Goal: Task Accomplishment & Management: Use online tool/utility

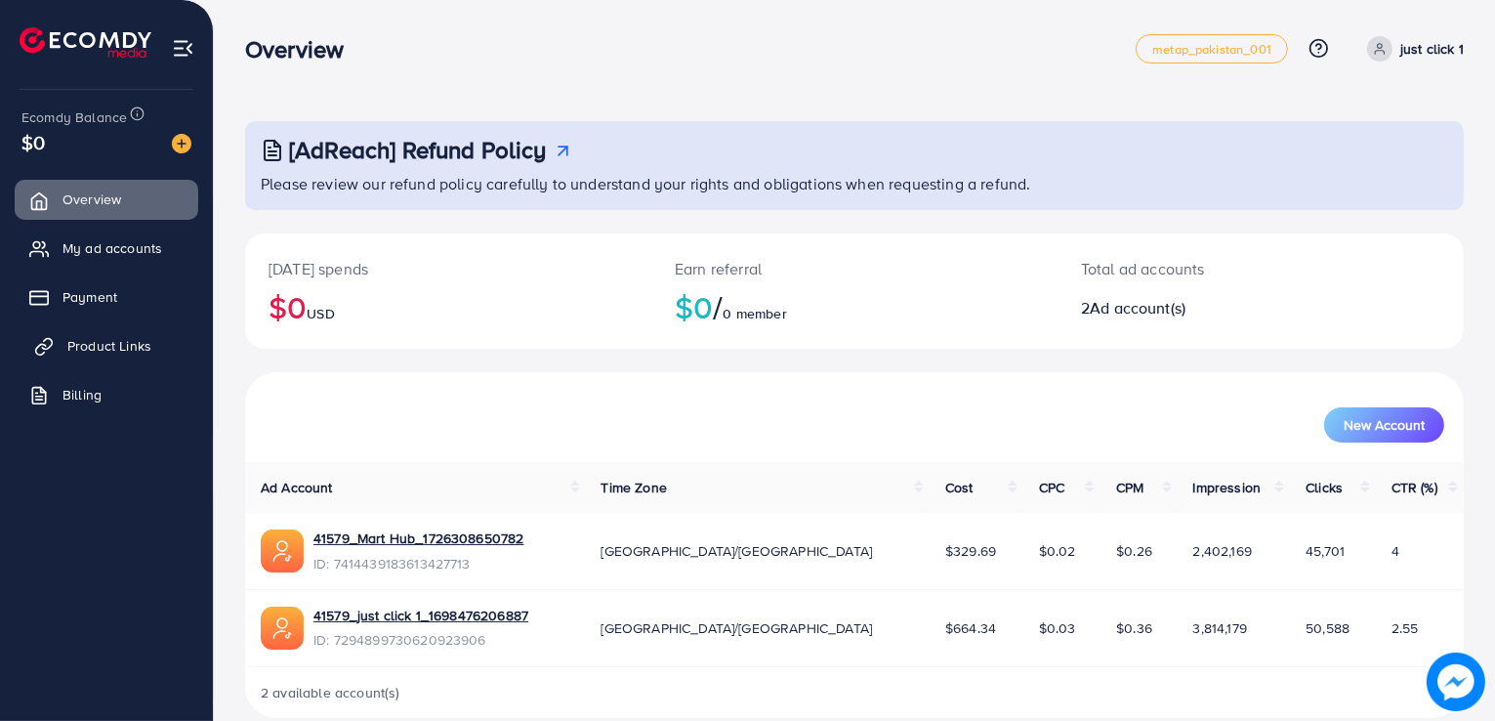
click at [62, 333] on link "Product Links" at bounding box center [107, 345] width 184 height 39
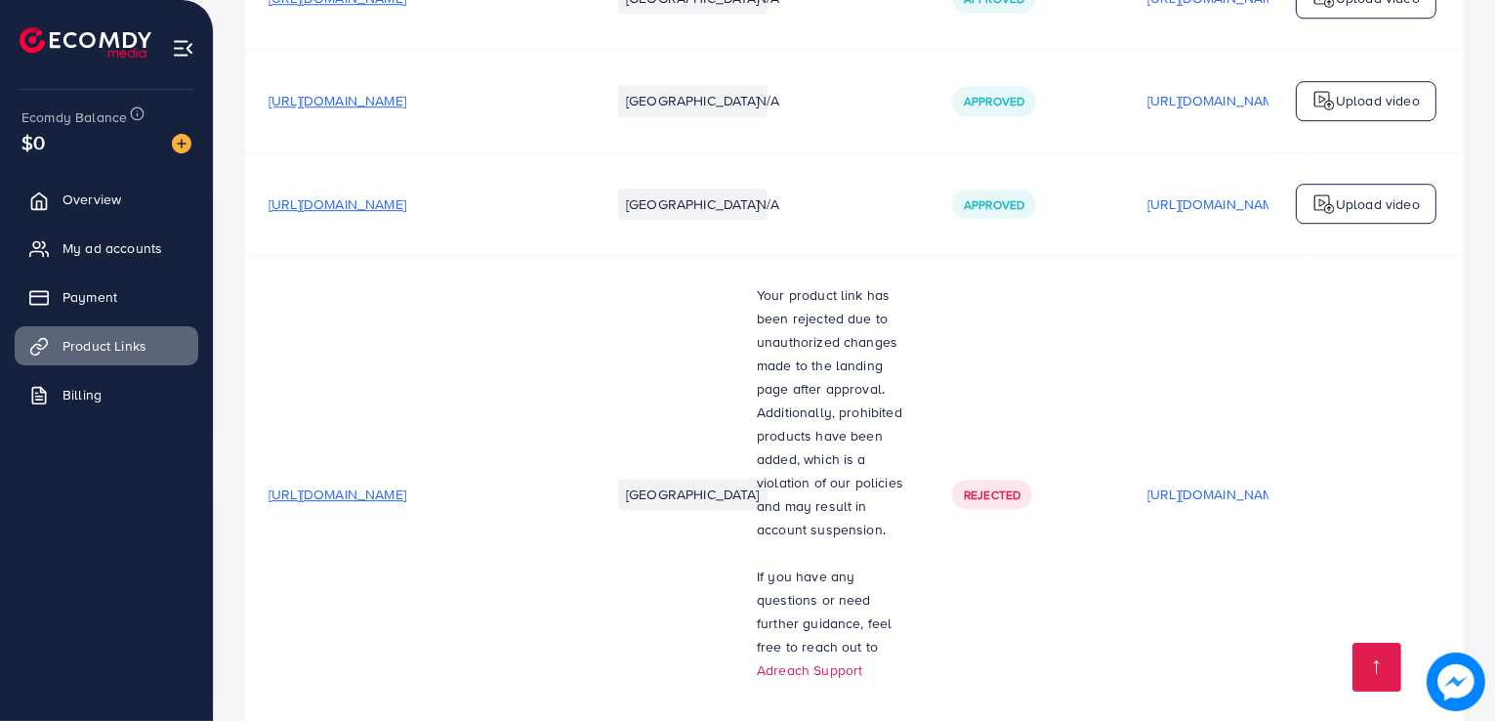
scroll to position [6519, 0]
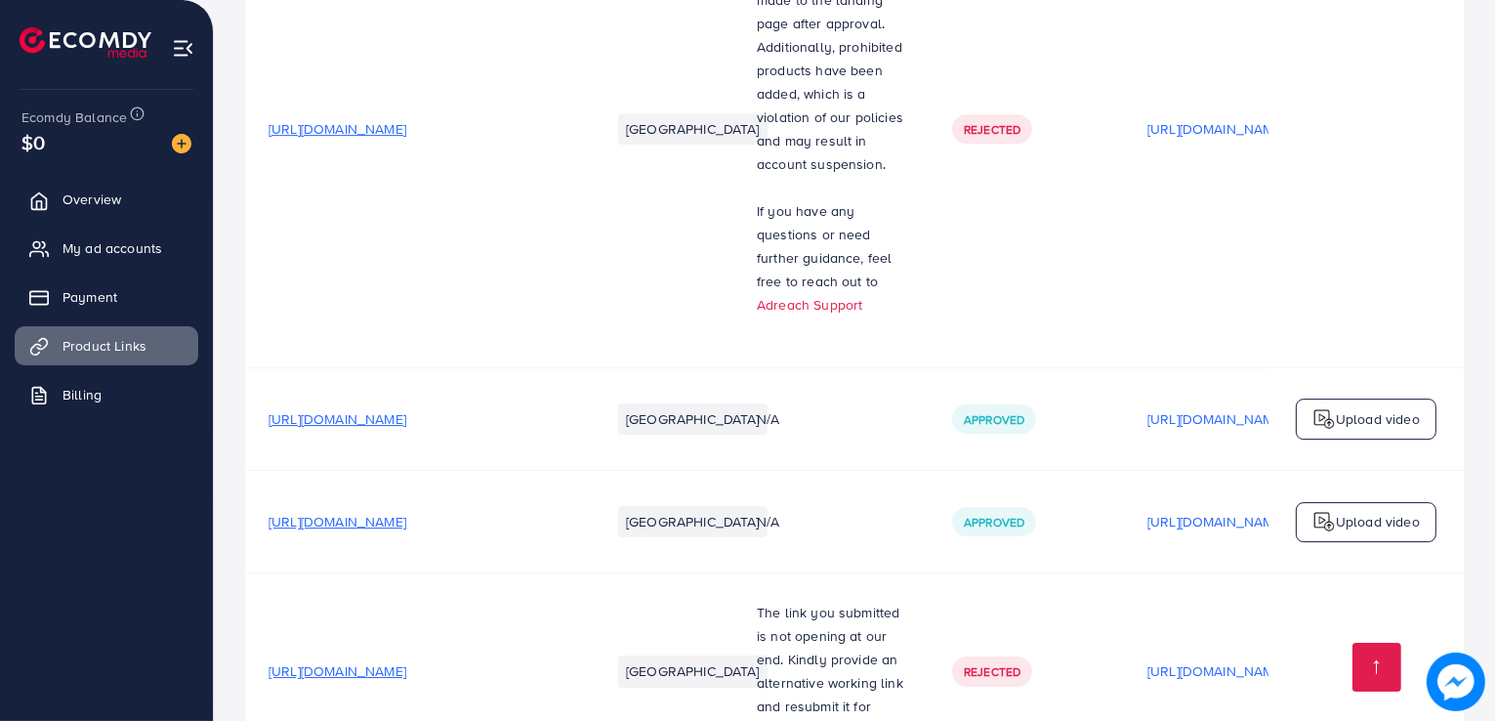
click at [406, 661] on span "[URL][DOMAIN_NAME]" at bounding box center [338, 671] width 138 height 20
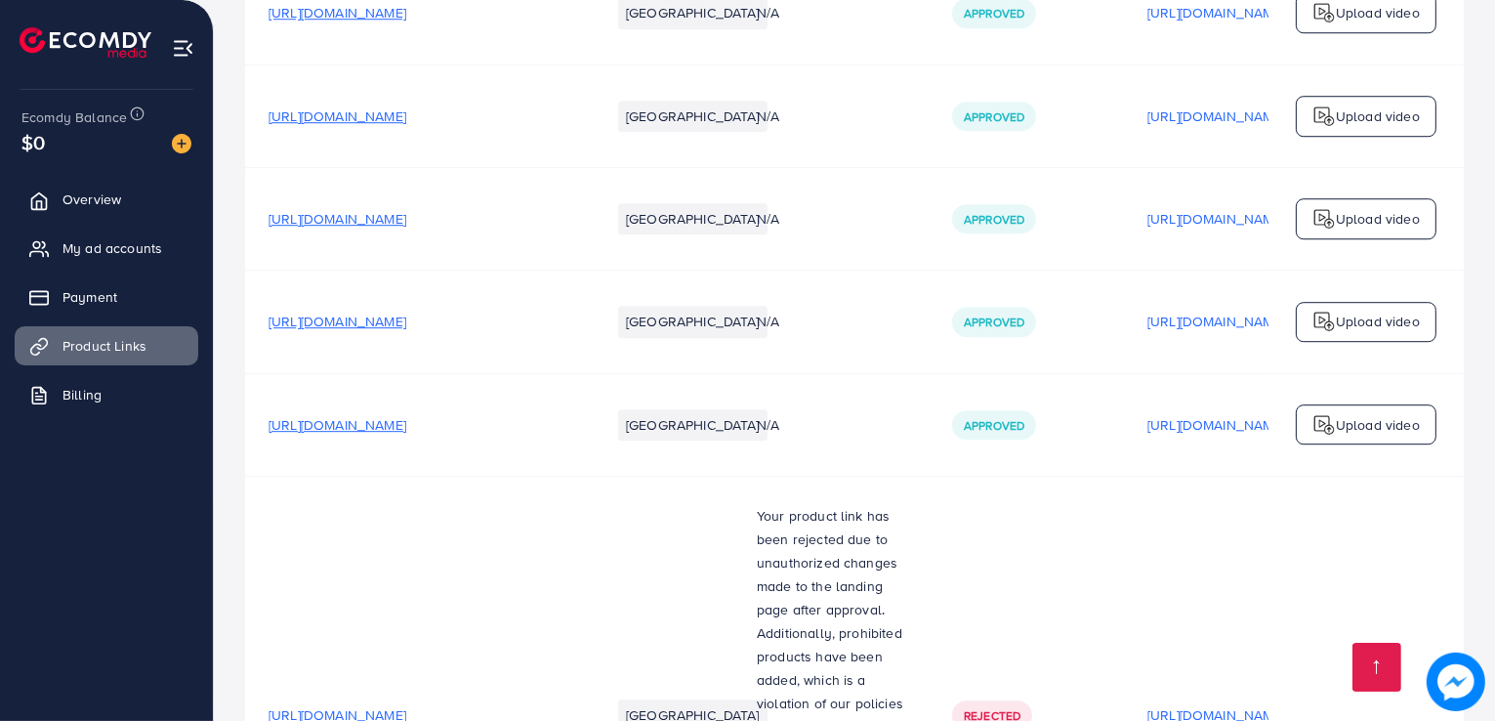
scroll to position [5347, 0]
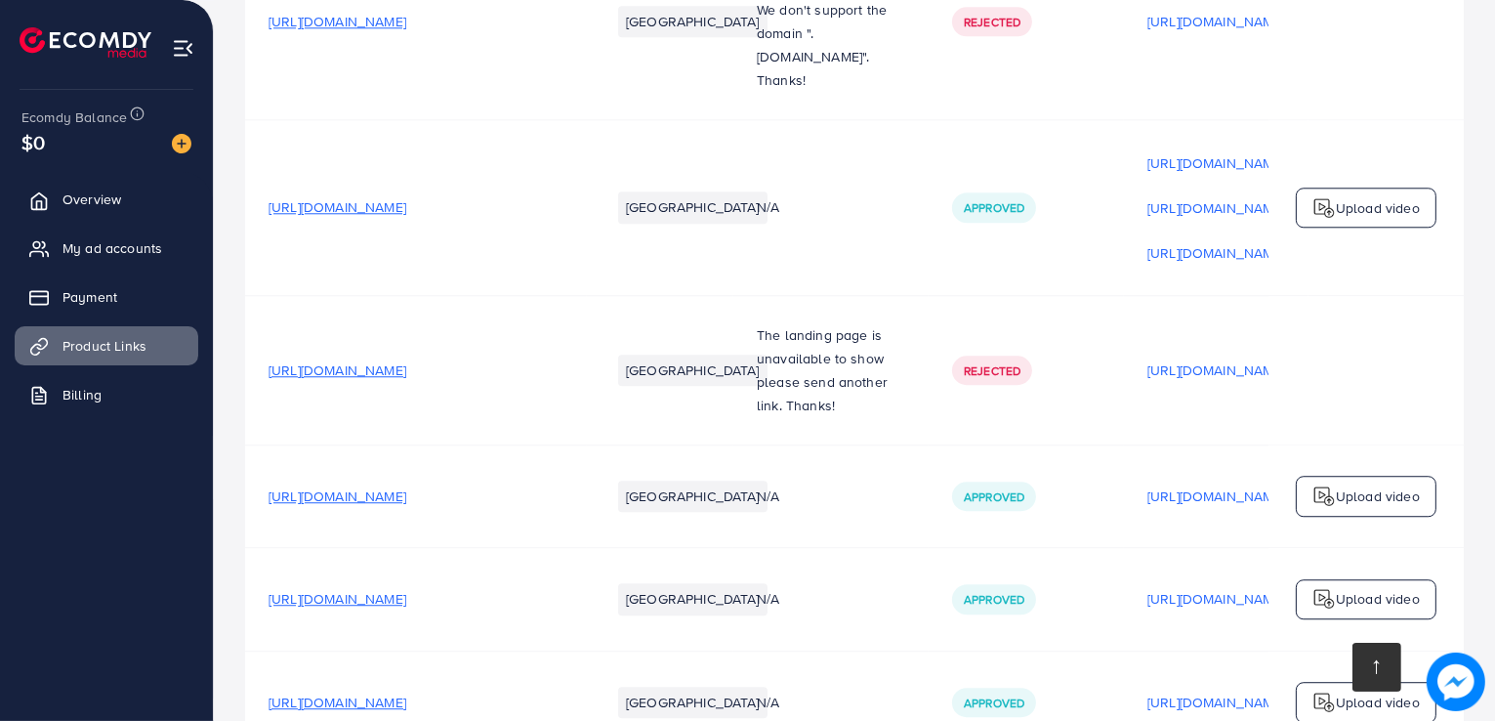
click at [1367, 669] on link at bounding box center [1377, 667] width 49 height 49
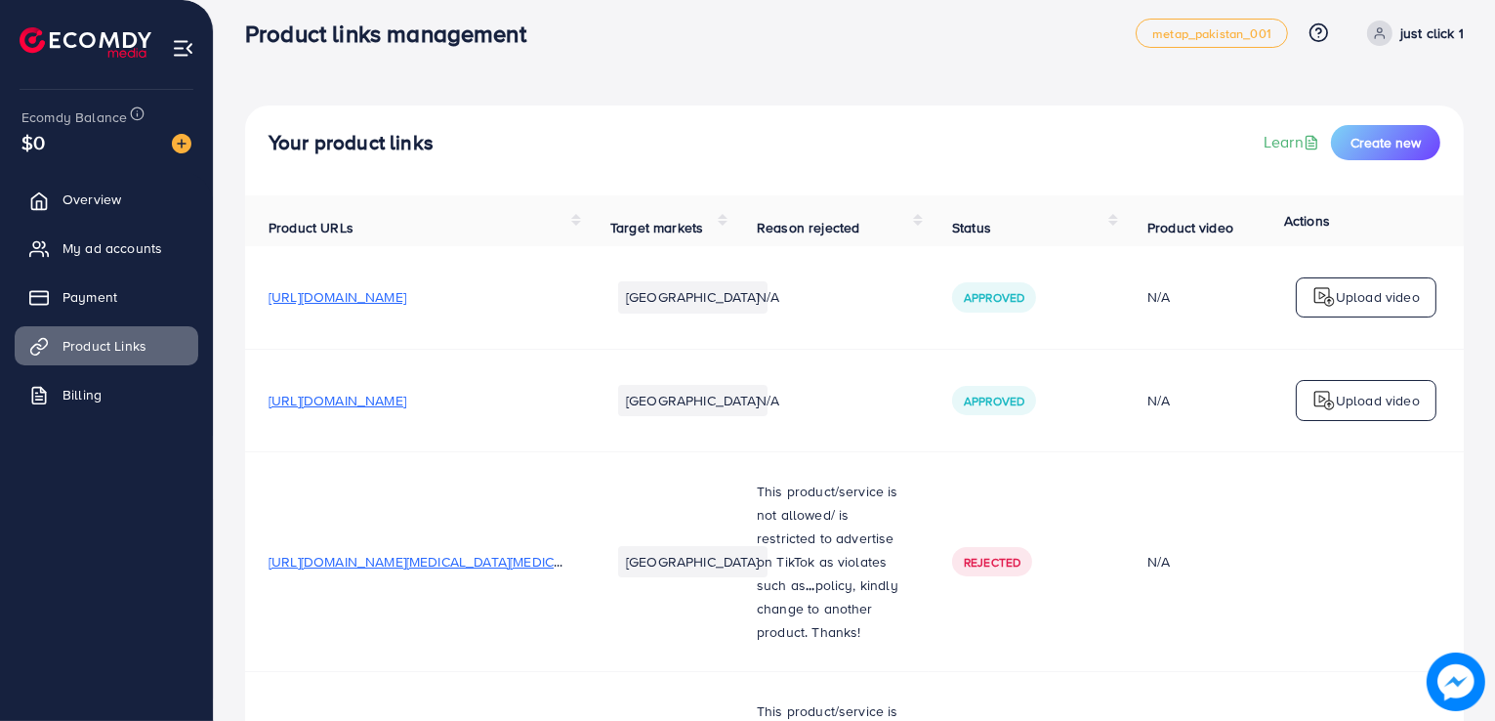
scroll to position [0, 0]
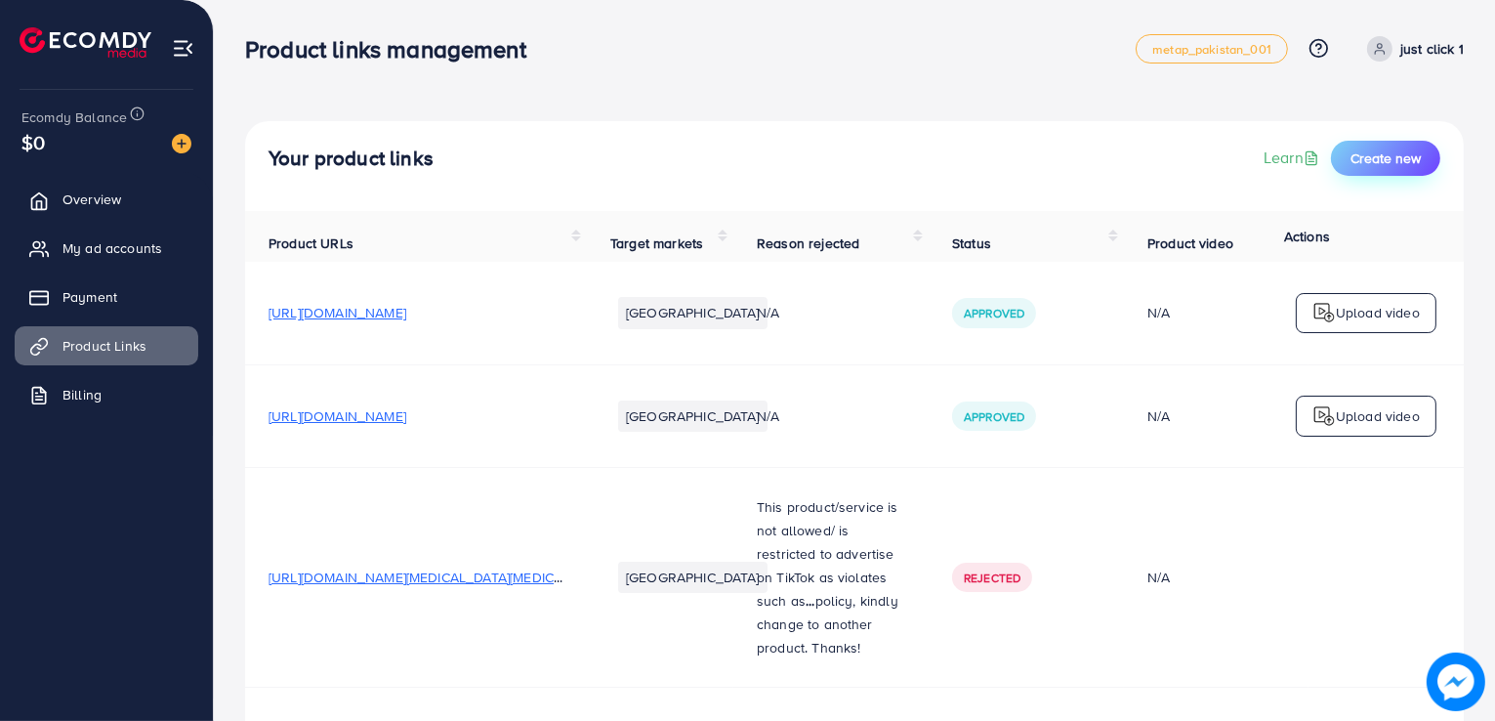
click at [1398, 168] on button "Create new" at bounding box center [1385, 158] width 109 height 35
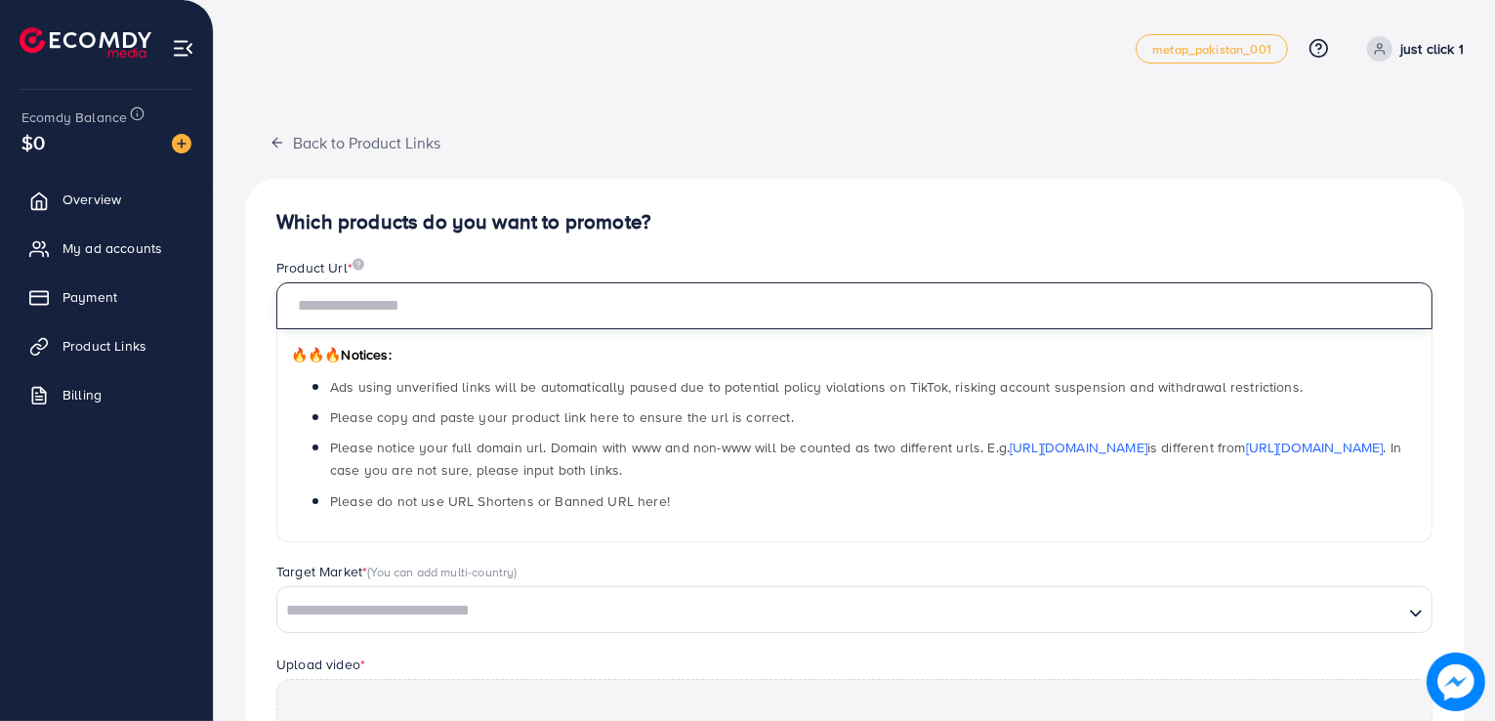
click at [414, 314] on input "text" at bounding box center [854, 305] width 1156 height 47
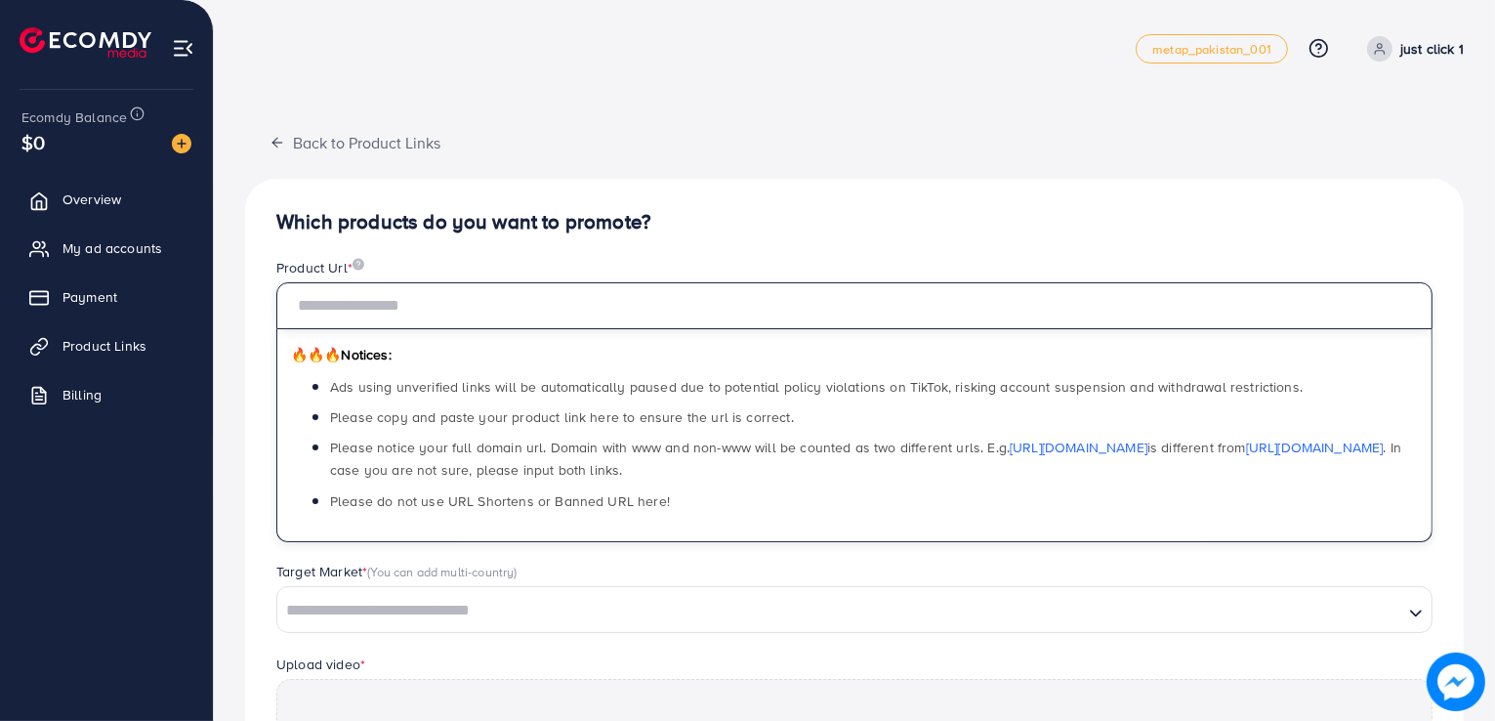
paste input "**********"
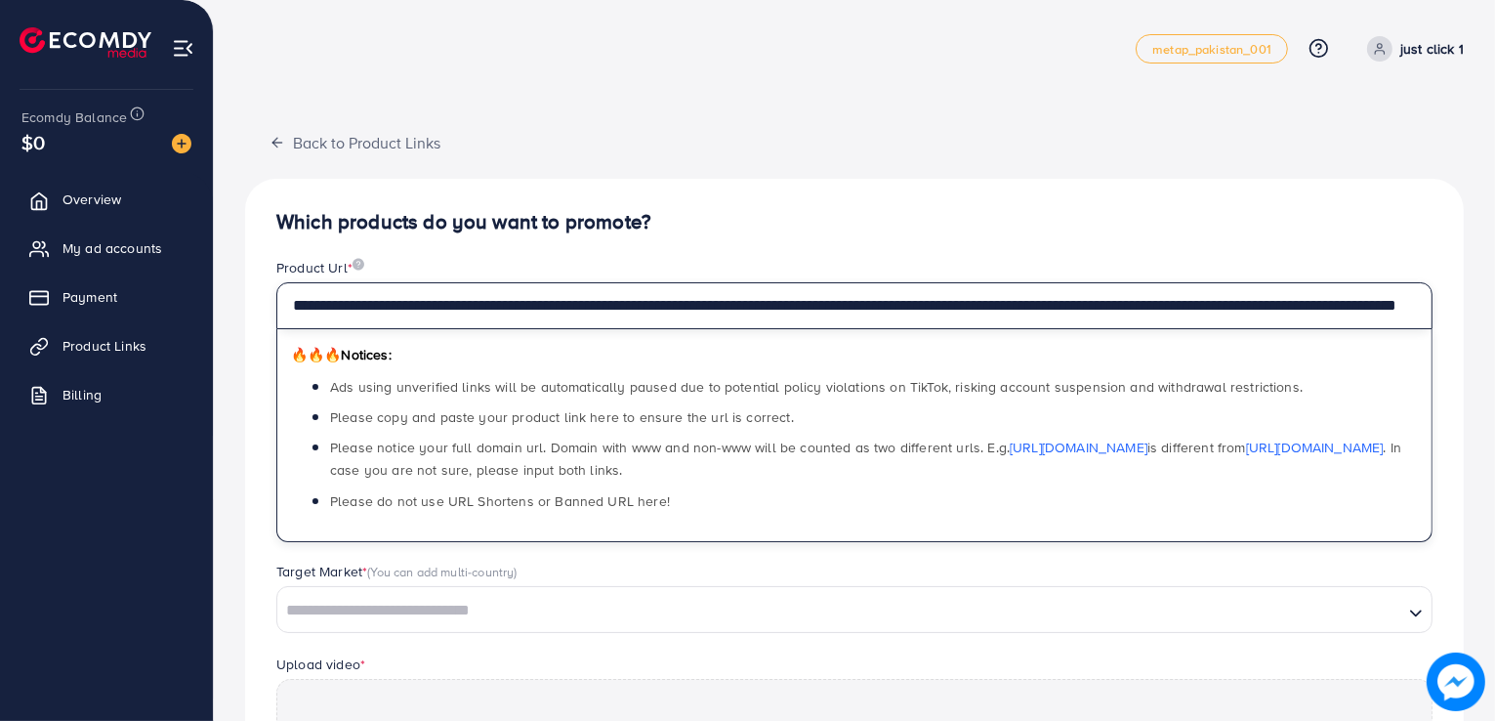
scroll to position [0, 254]
type input "**********"
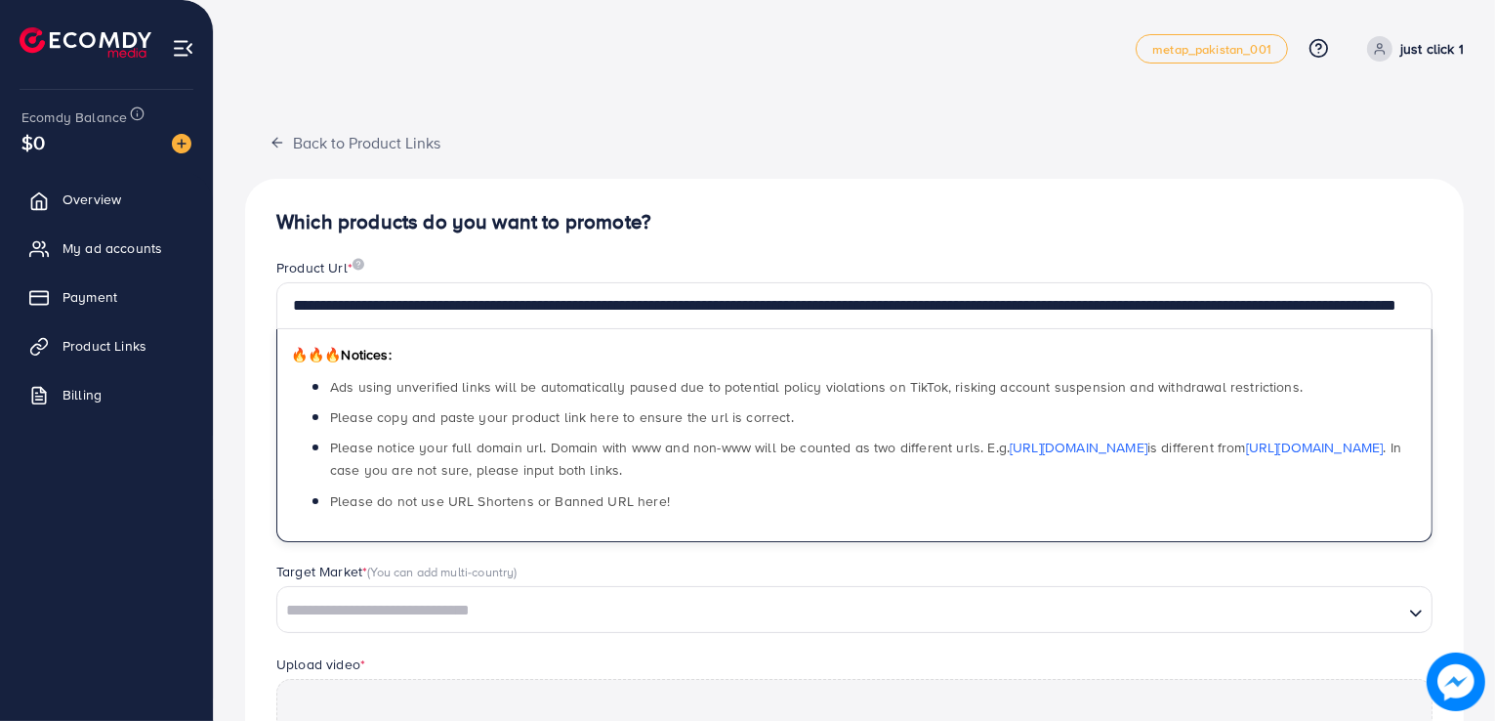
click at [558, 228] on h4 "Which products do you want to promote?" at bounding box center [854, 222] width 1156 height 24
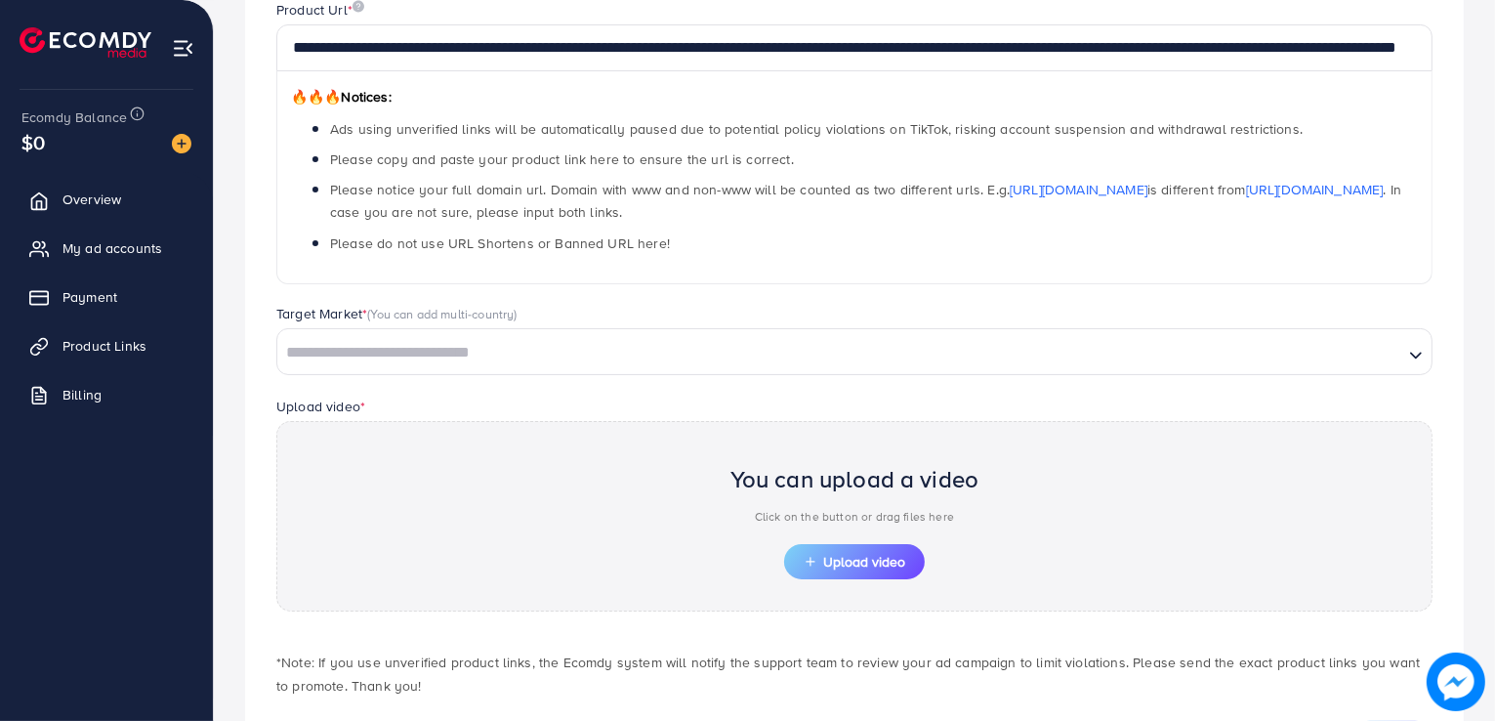
scroll to position [293, 0]
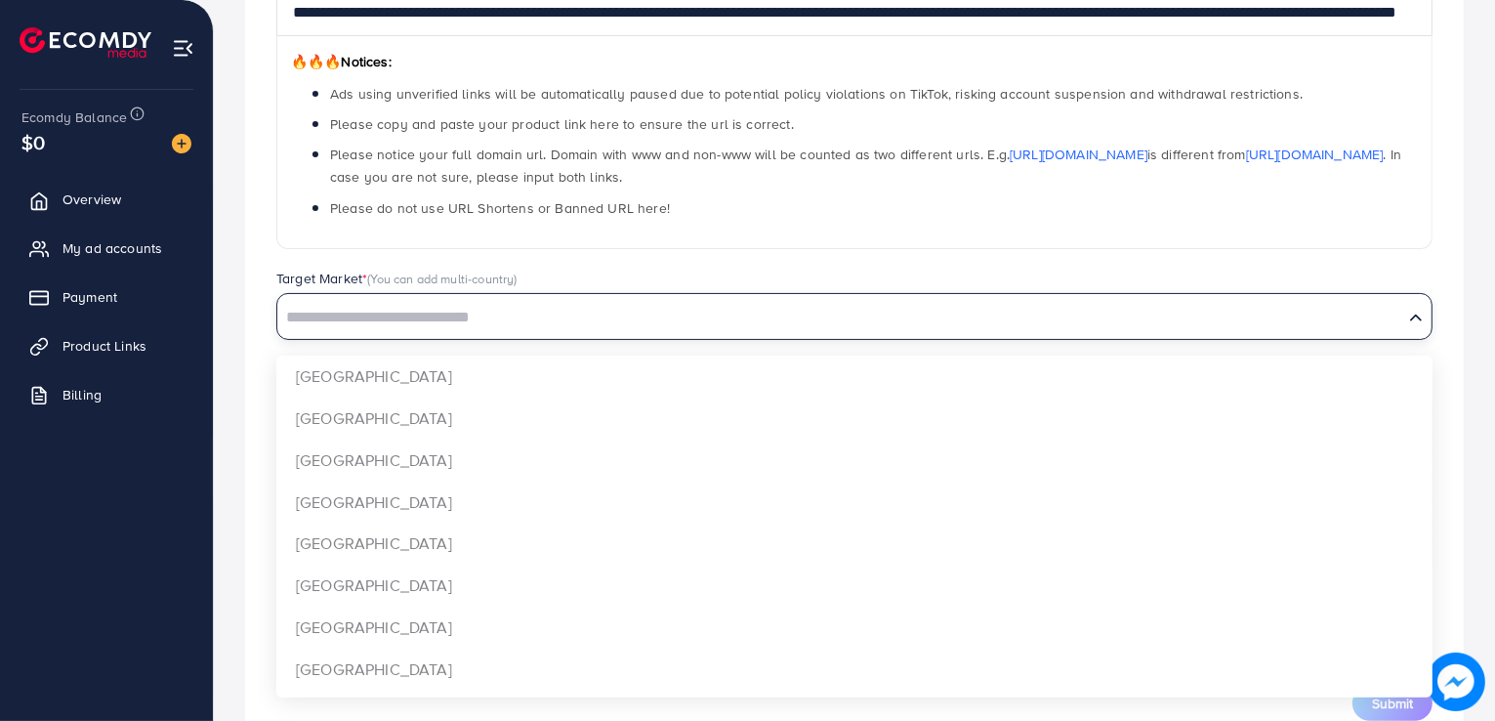
click at [524, 308] on input "Search for option" at bounding box center [840, 318] width 1122 height 30
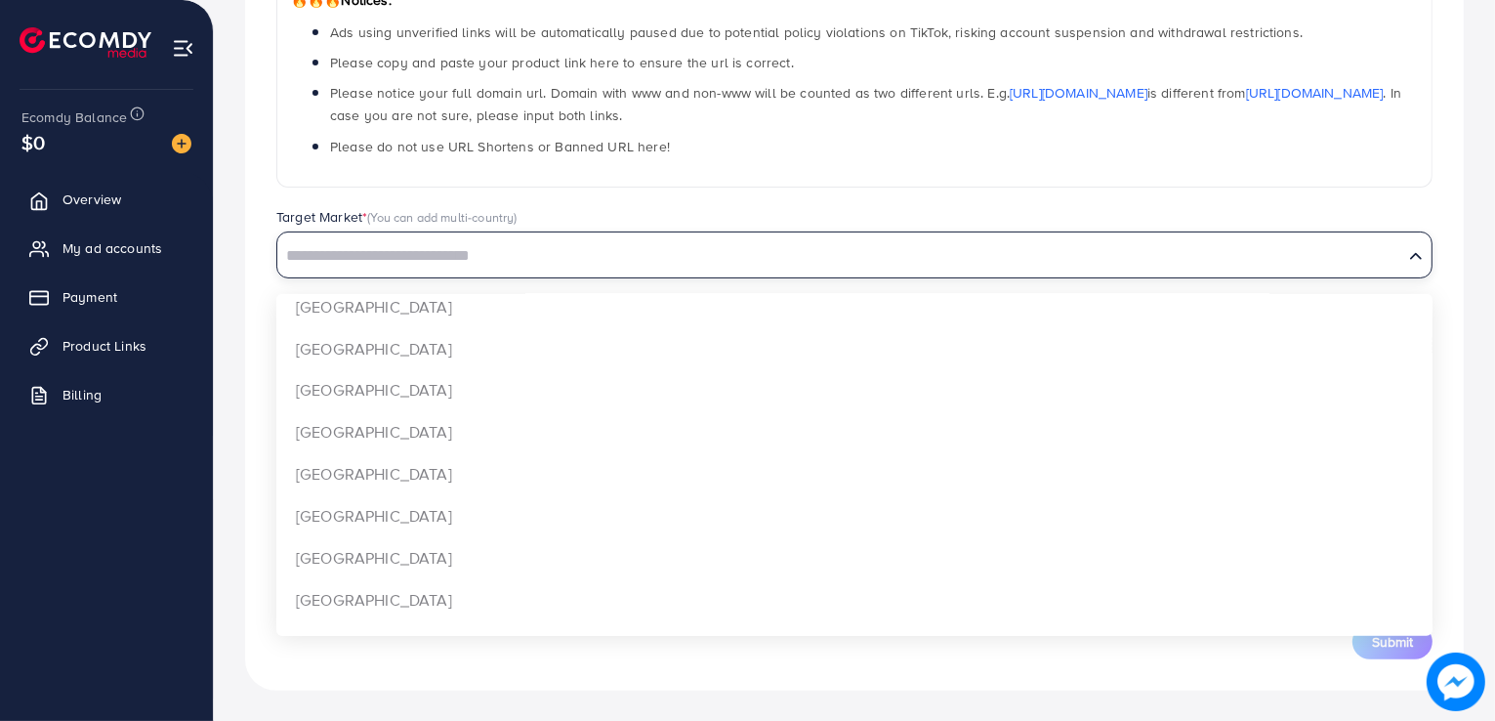
scroll to position [1465, 0]
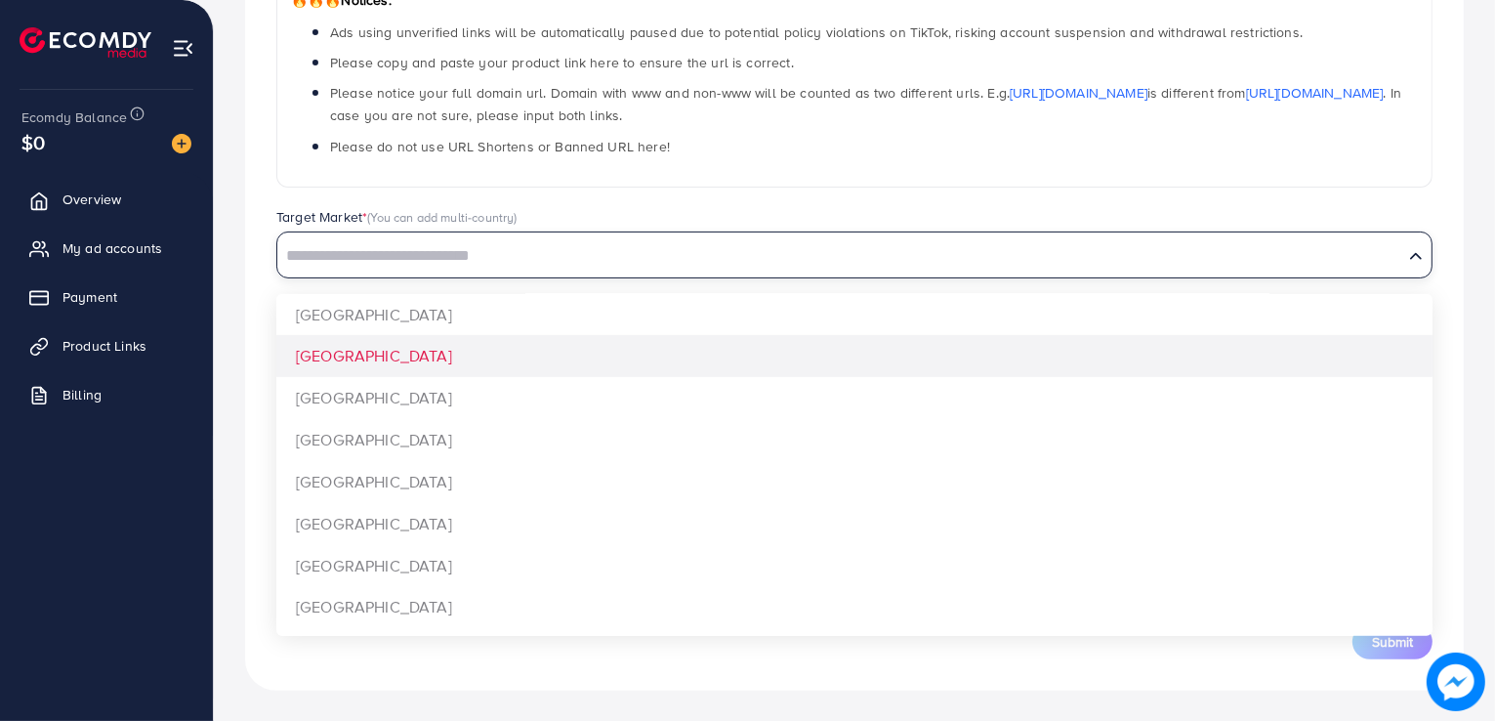
click at [401, 374] on div "**********" at bounding box center [854, 257] width 1219 height 866
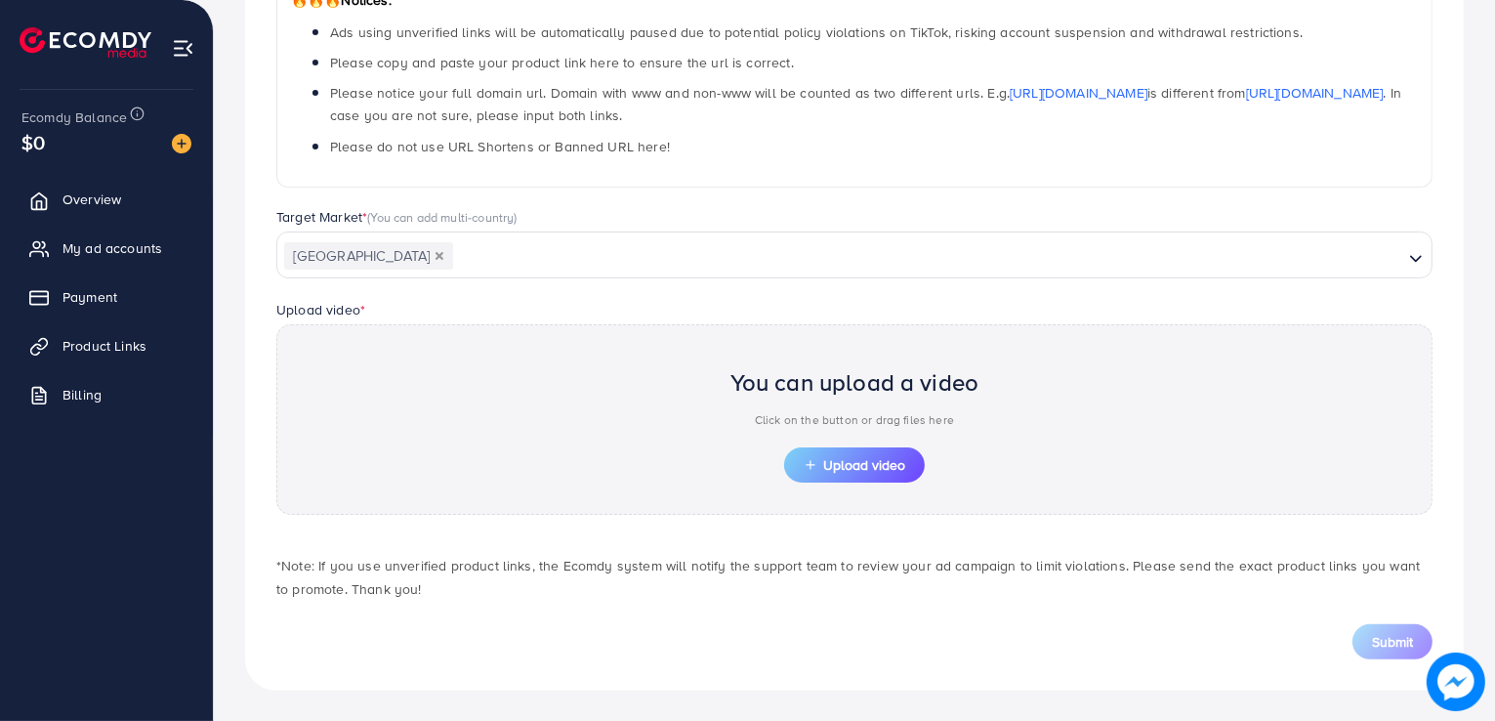
click at [436, 256] on icon "Deselect Oman" at bounding box center [440, 256] width 8 height 8
click at [387, 255] on input "Search for option" at bounding box center [840, 256] width 1122 height 30
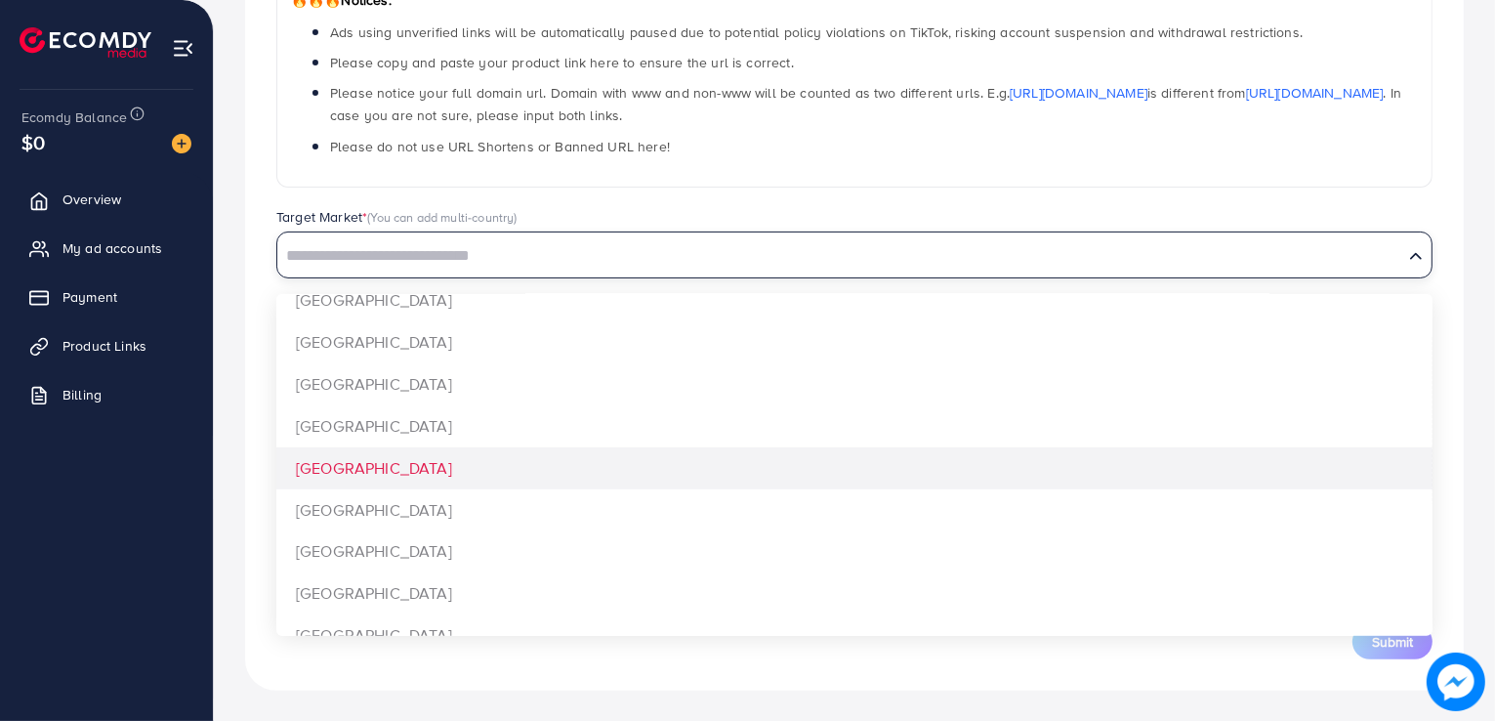
scroll to position [1367, 0]
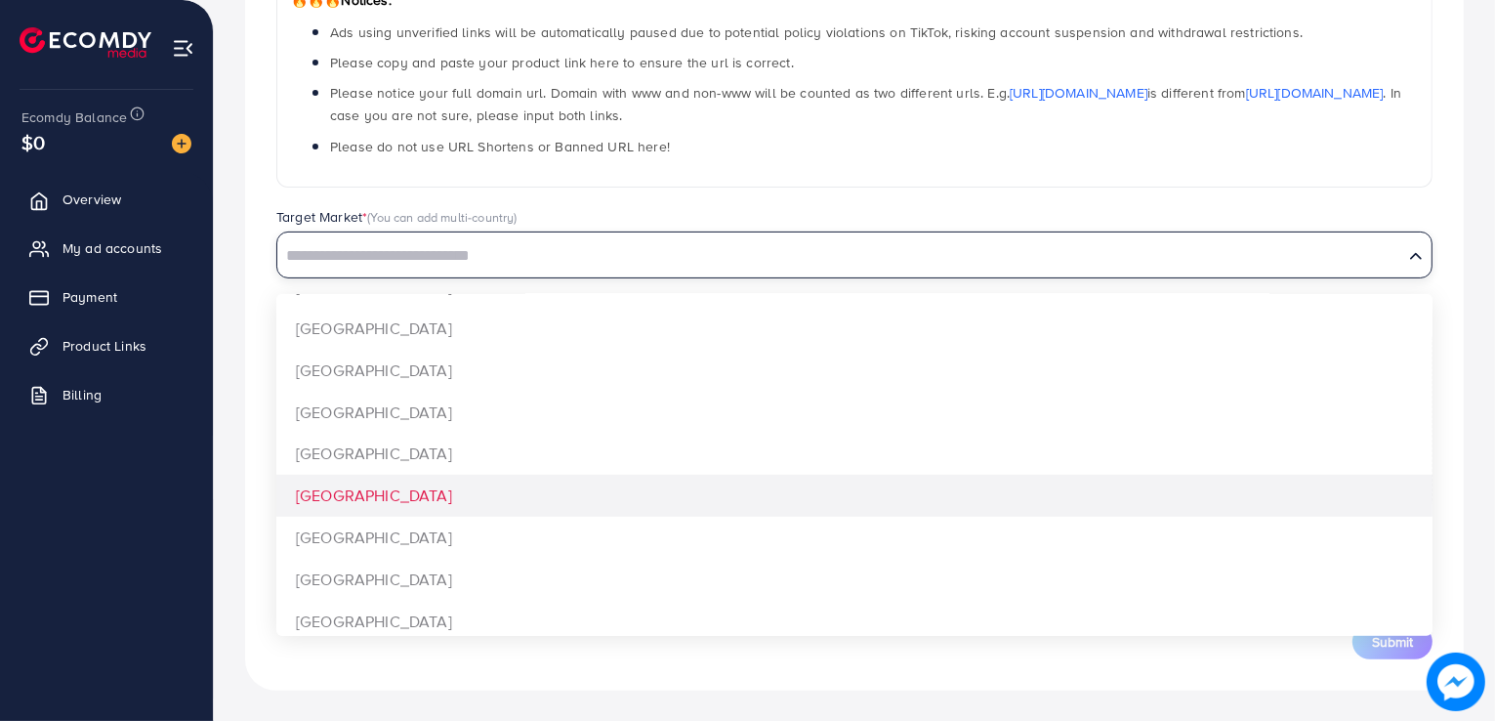
click at [385, 489] on div "**********" at bounding box center [854, 257] width 1219 height 866
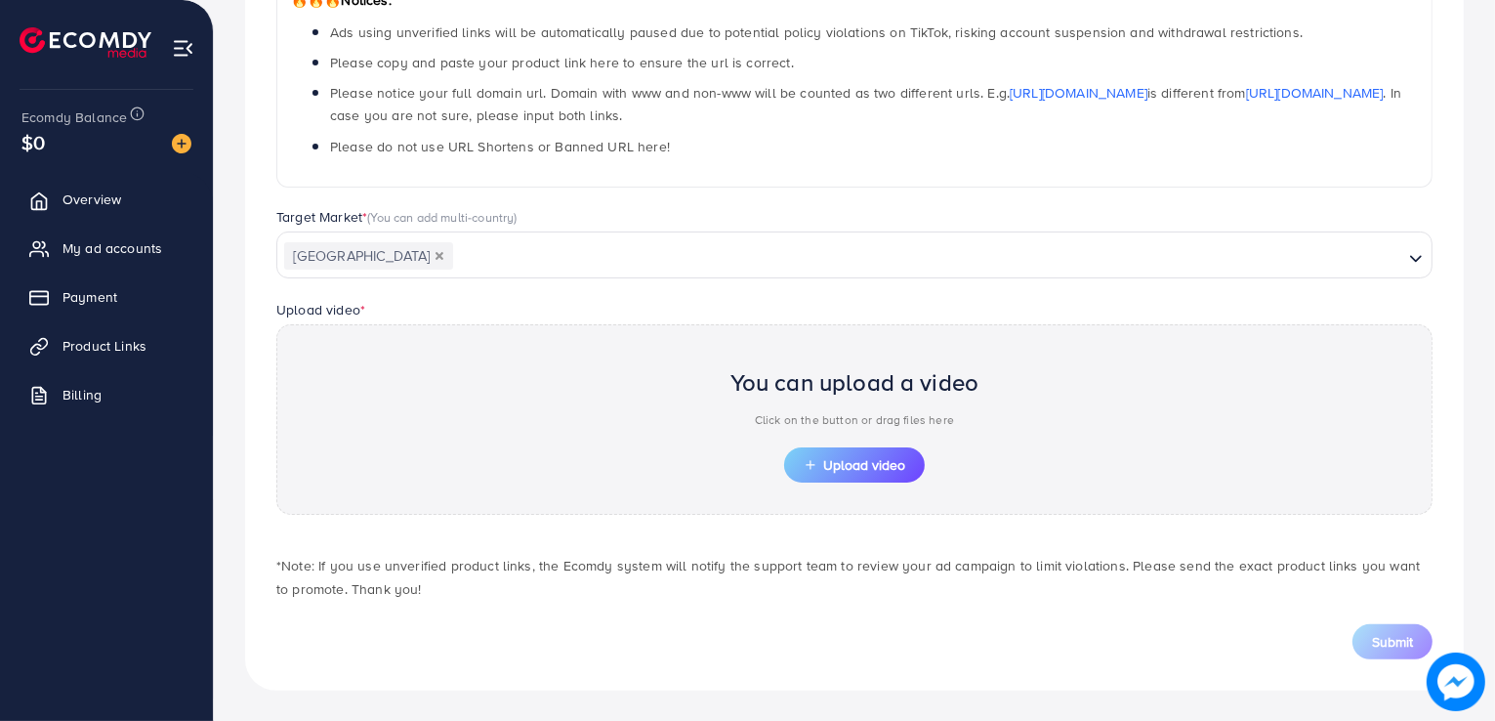
scroll to position [0, 0]
click at [785, 458] on button "Upload video" at bounding box center [854, 464] width 141 height 35
click at [859, 467] on span "Upload video" at bounding box center [855, 465] width 102 height 14
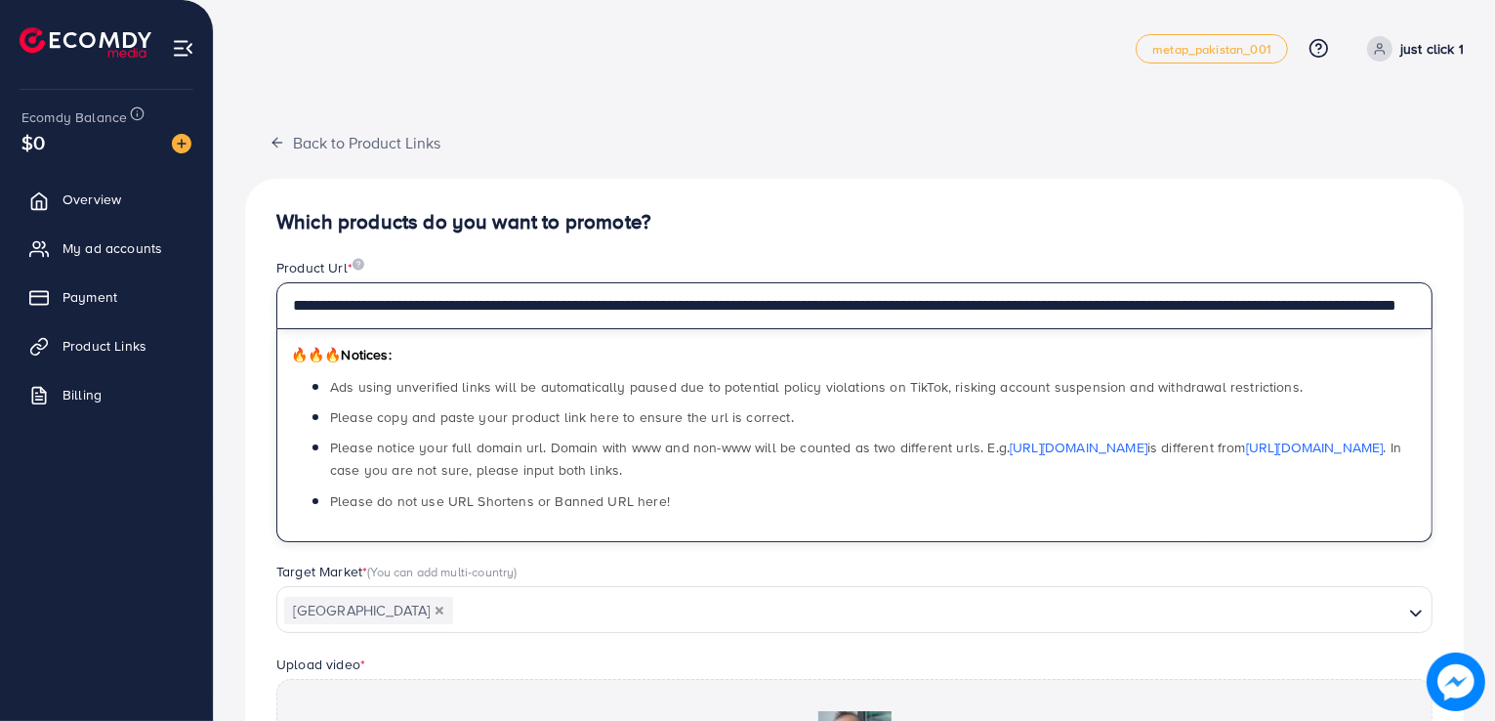
click at [917, 301] on input "**********" at bounding box center [854, 305] width 1156 height 47
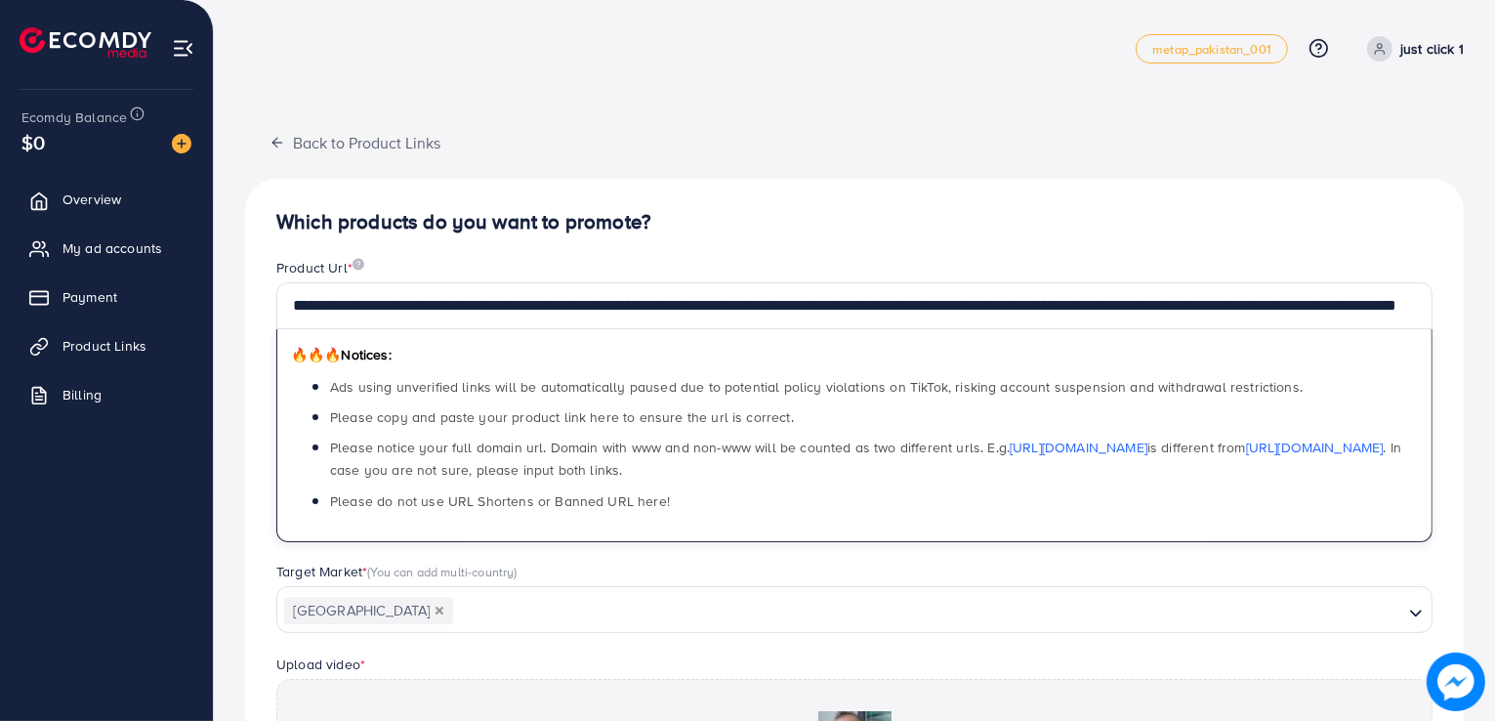
click at [570, 210] on h4 "Which products do you want to promote?" at bounding box center [854, 222] width 1156 height 24
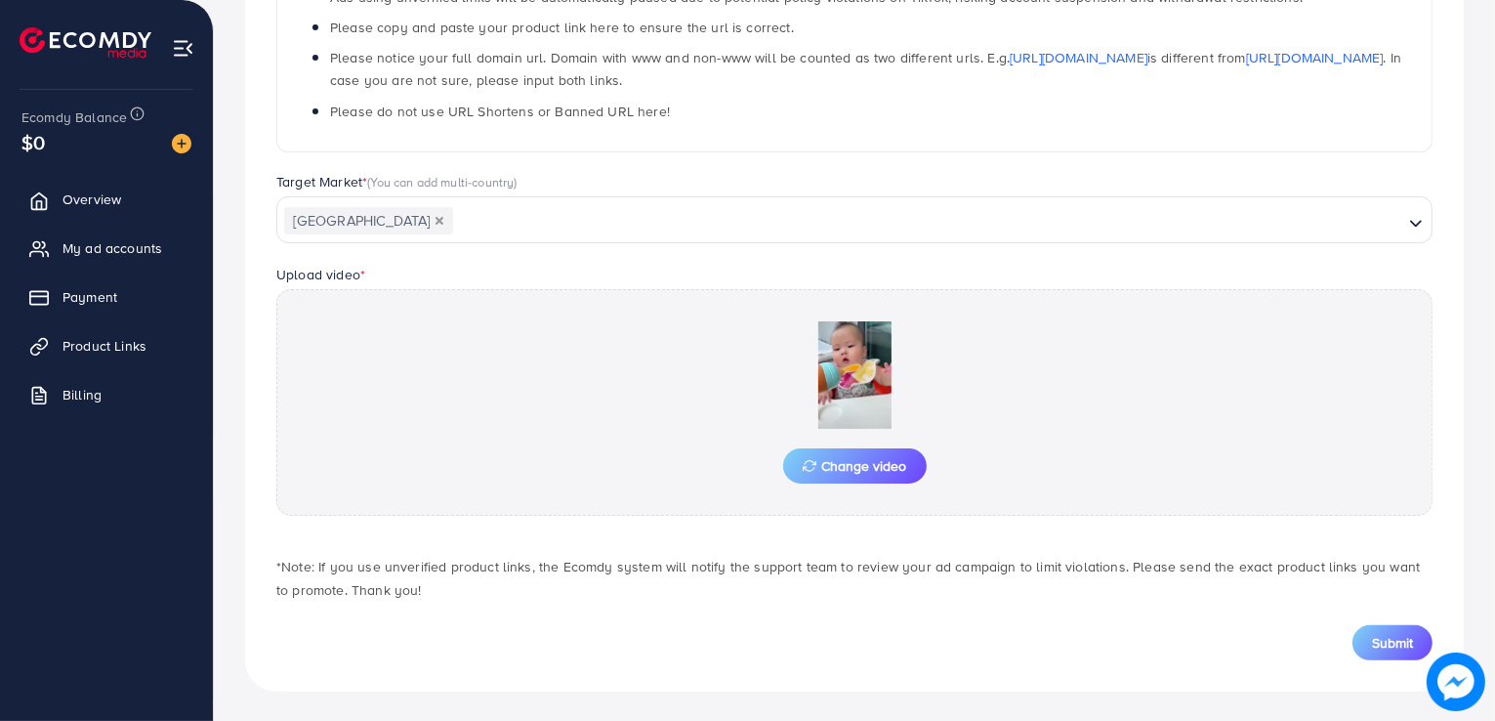
scroll to position [391, 0]
click at [1366, 634] on button "Submit" at bounding box center [1393, 641] width 80 height 35
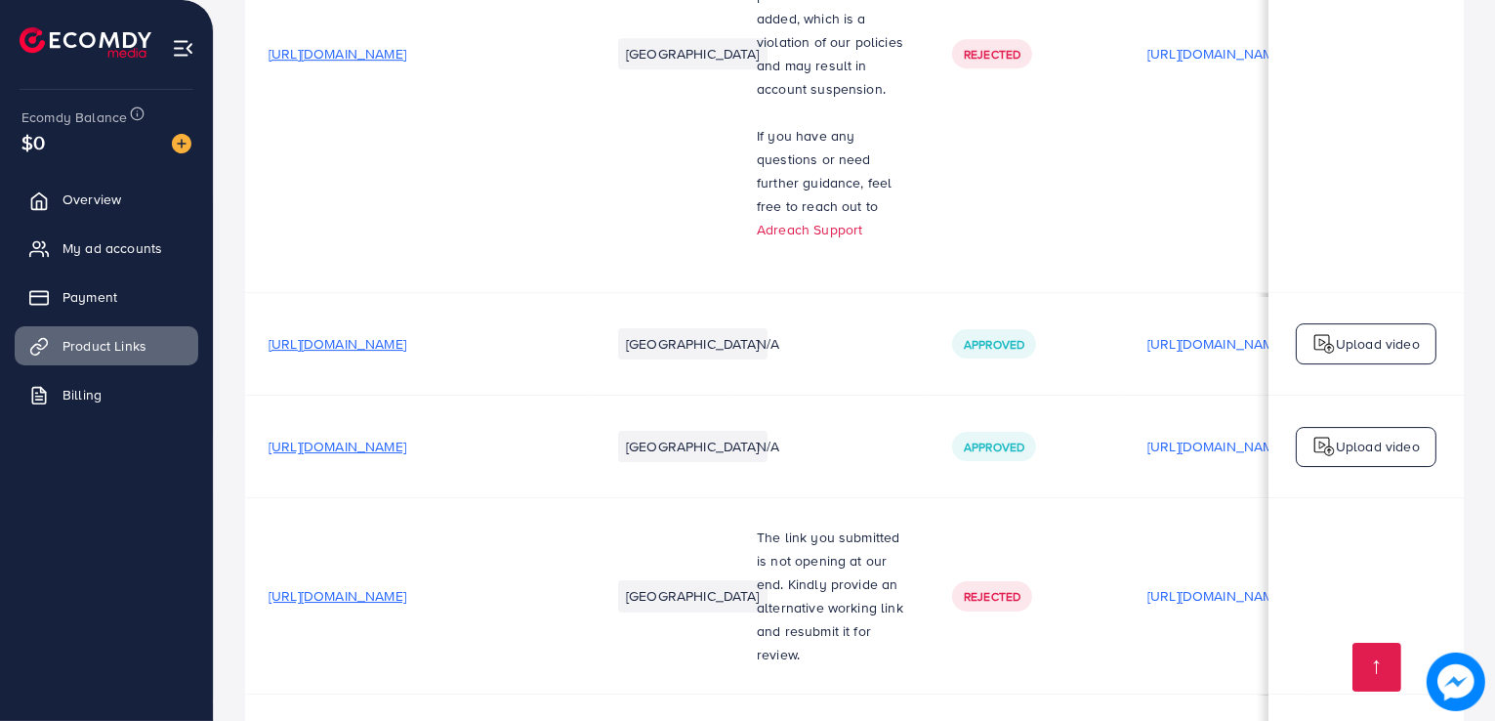
scroll to position [6622, 0]
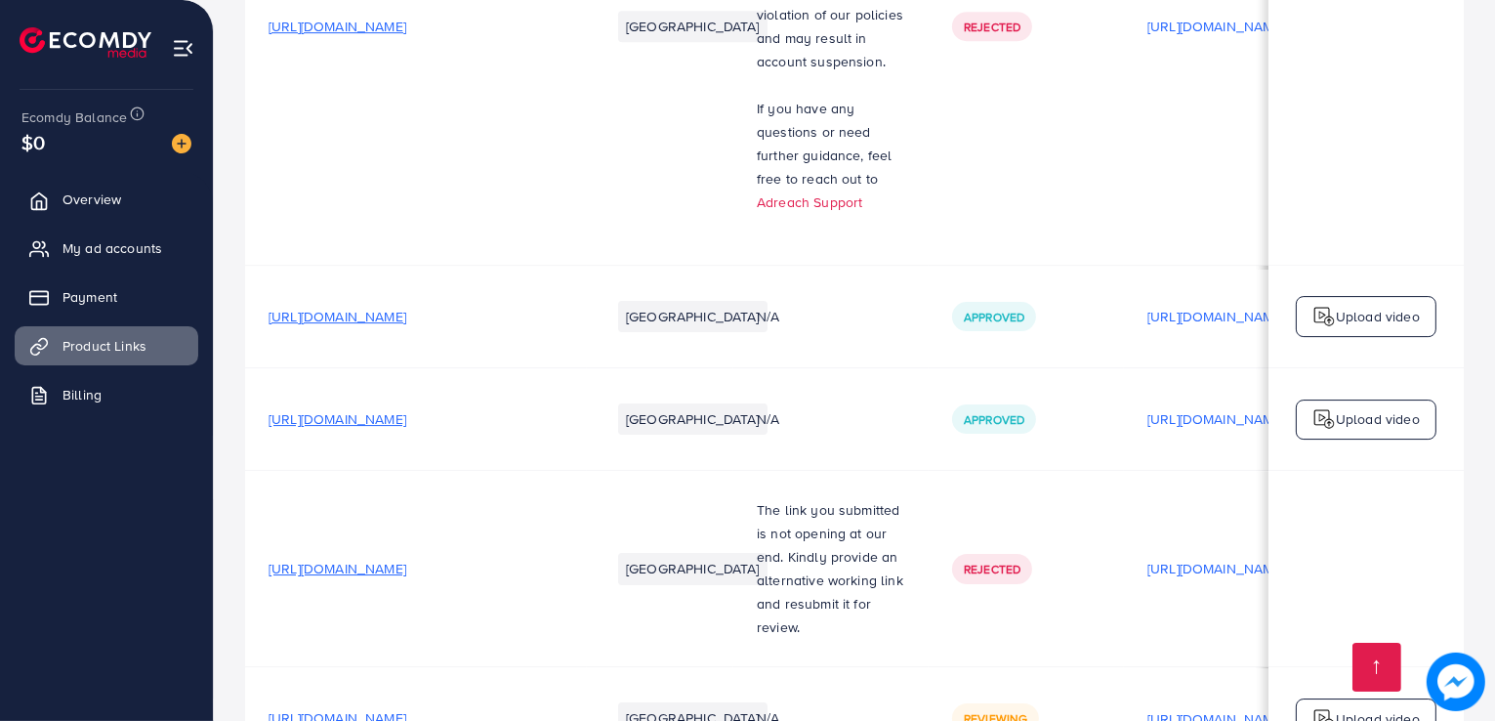
click at [406, 708] on span "[URL][DOMAIN_NAME]" at bounding box center [338, 718] width 138 height 20
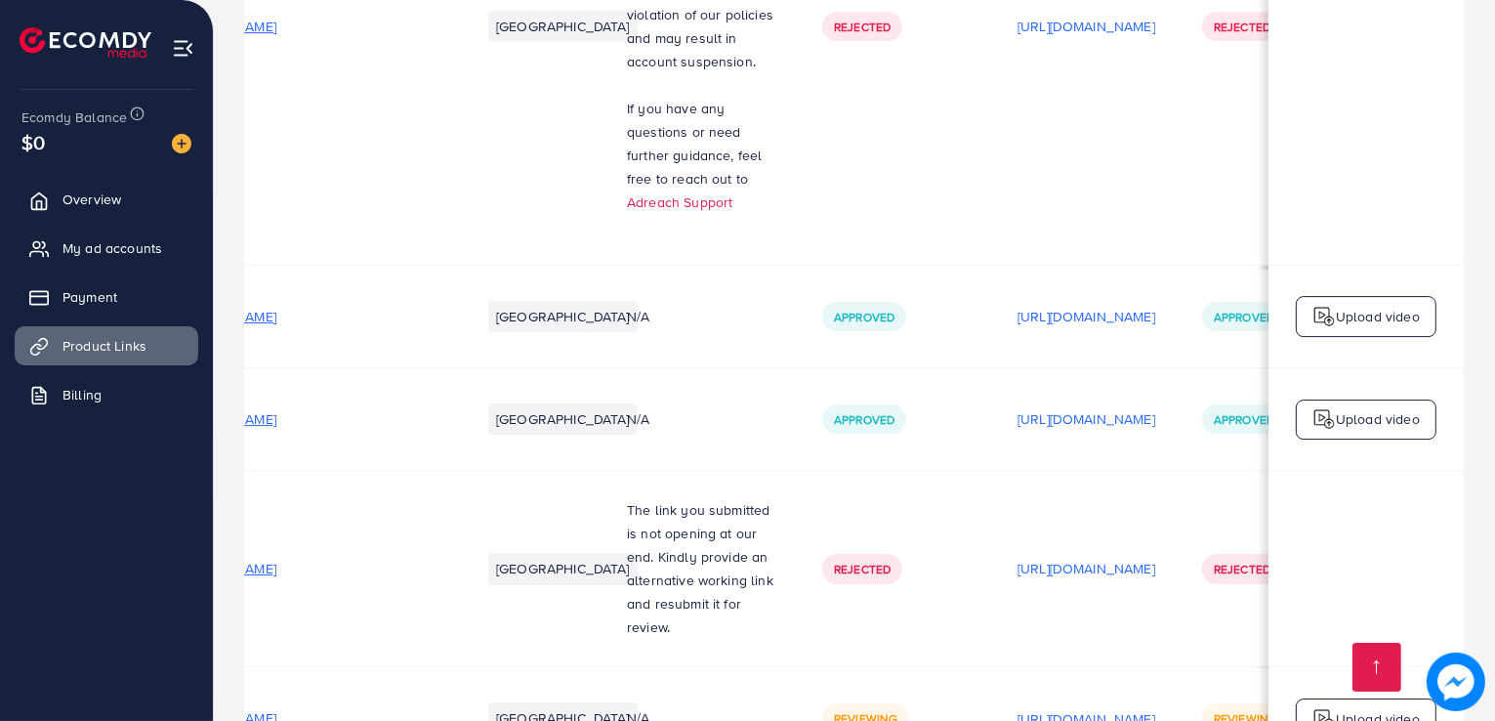
scroll to position [0, 0]
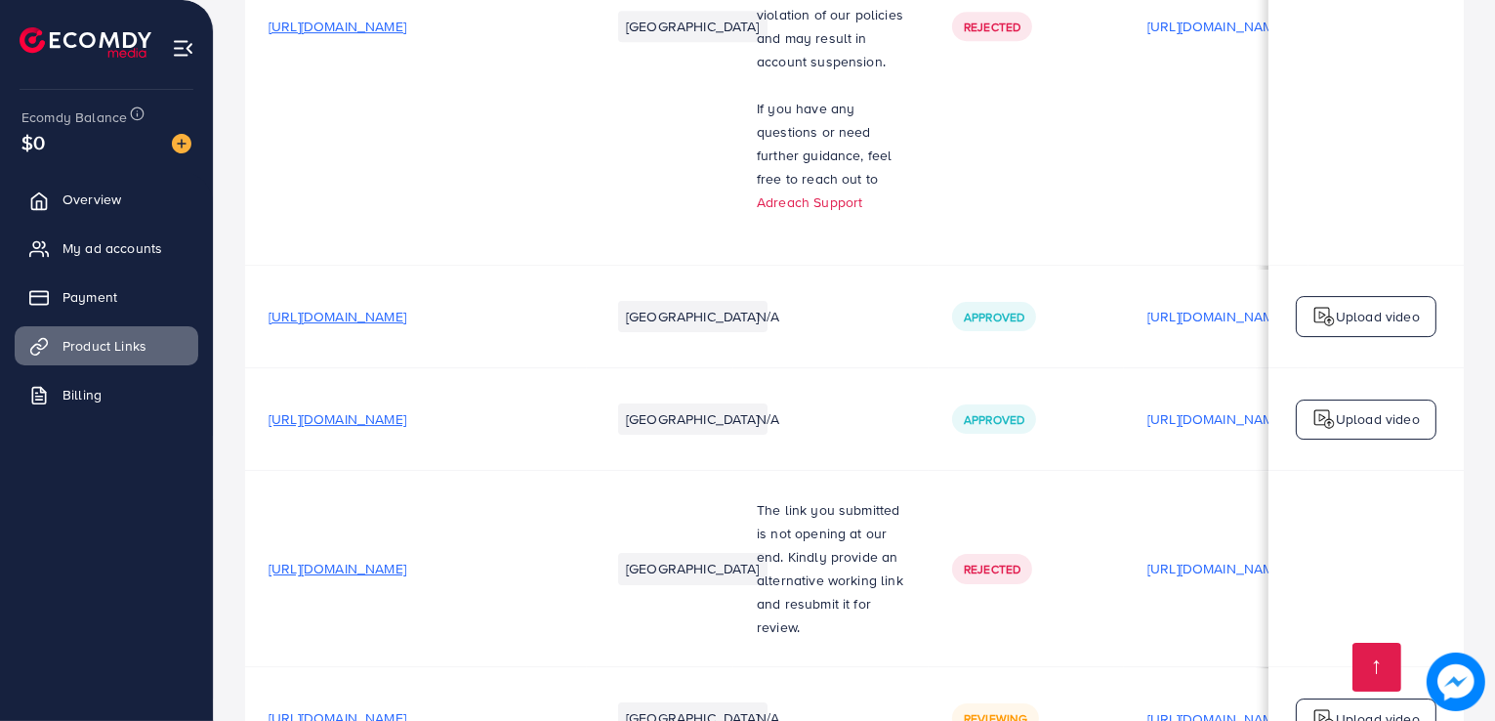
drag, startPoint x: 590, startPoint y: 593, endPoint x: 587, endPoint y: 666, distance: 73.3
click at [406, 708] on span "[URL][DOMAIN_NAME]" at bounding box center [338, 718] width 138 height 20
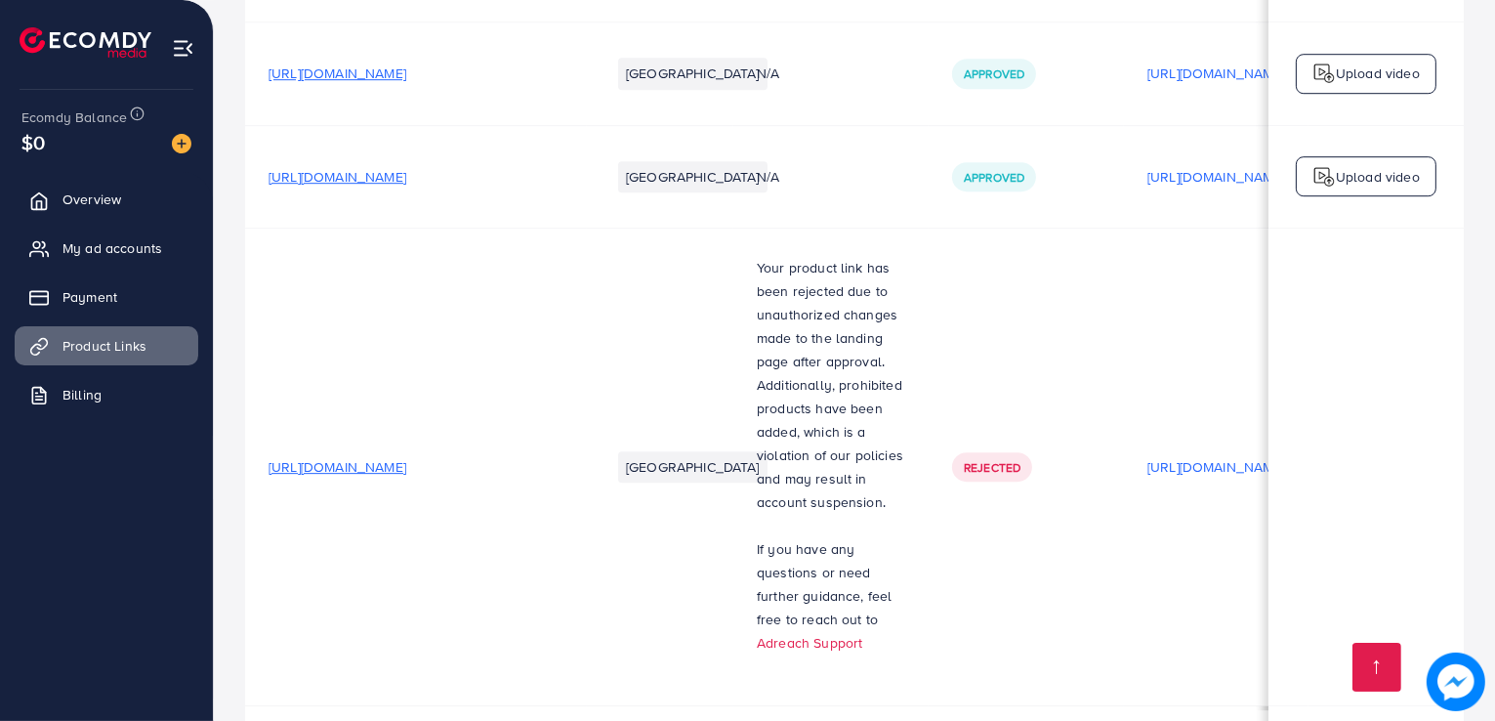
scroll to position [6133, 0]
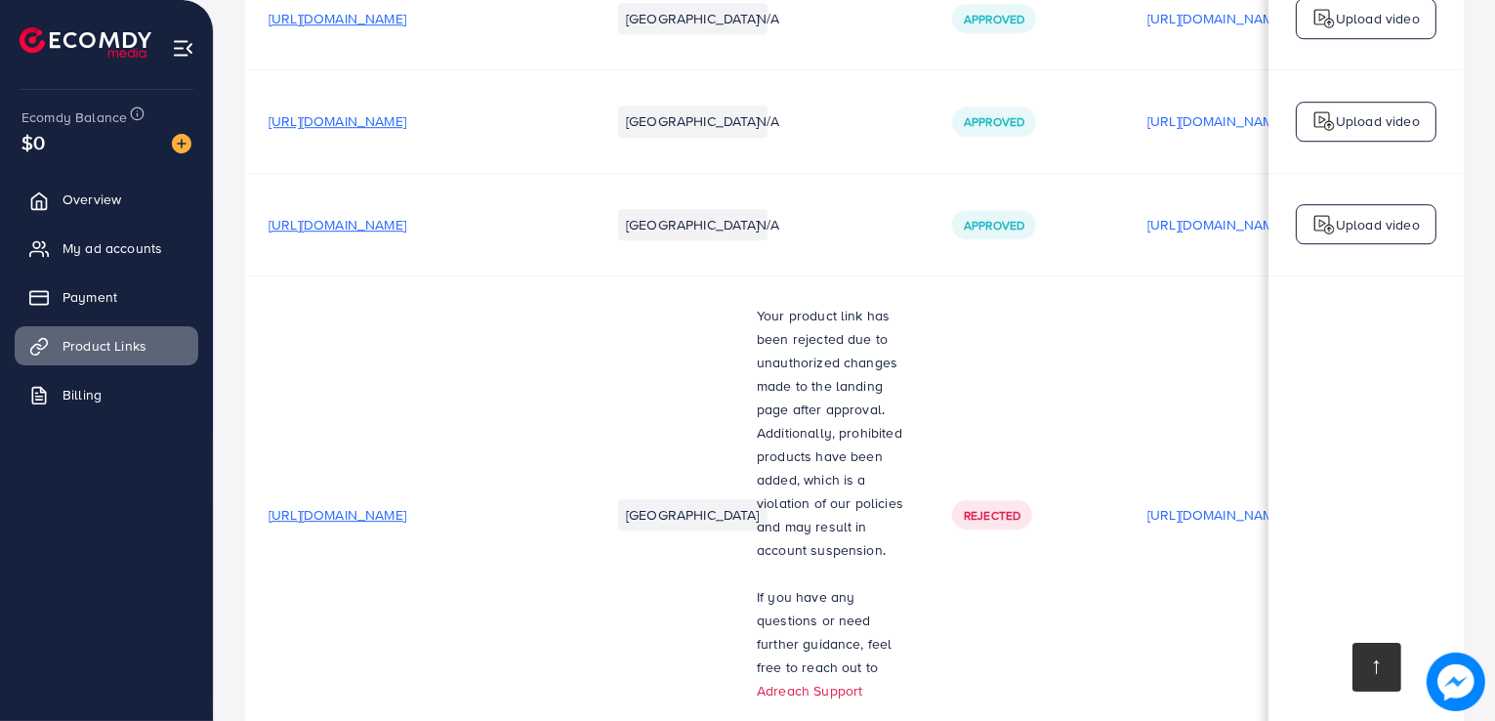
click at [1386, 656] on link at bounding box center [1377, 667] width 49 height 49
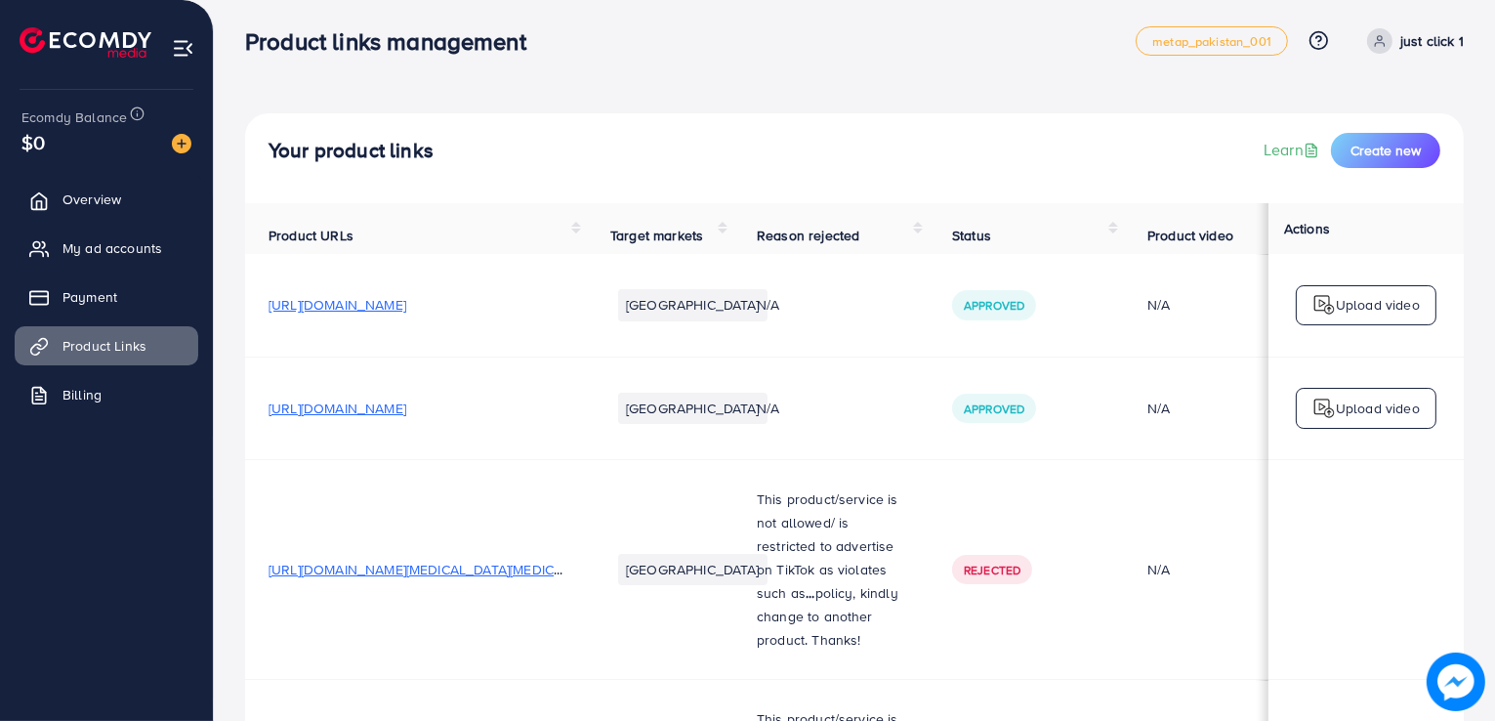
scroll to position [0, 0]
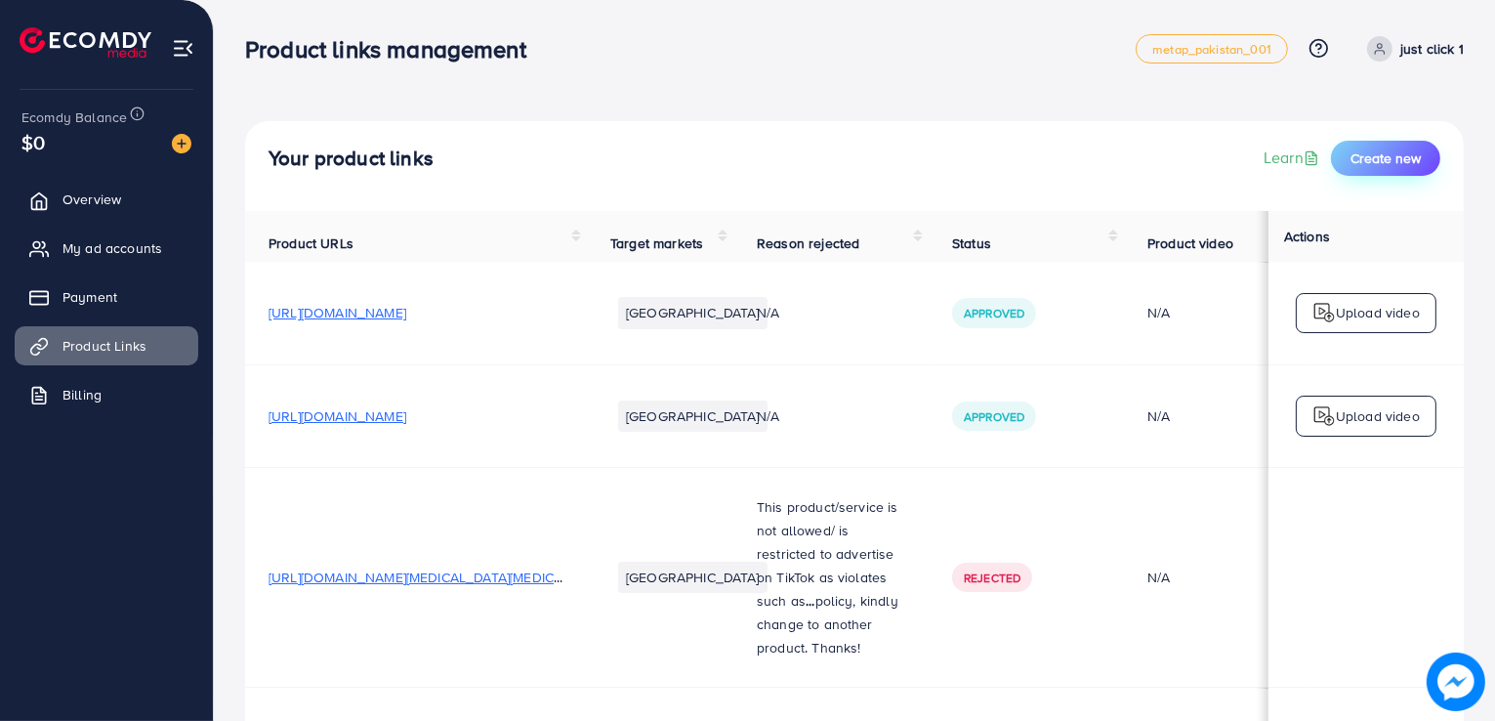
click at [1383, 153] on span "Create new" at bounding box center [1386, 158] width 70 height 20
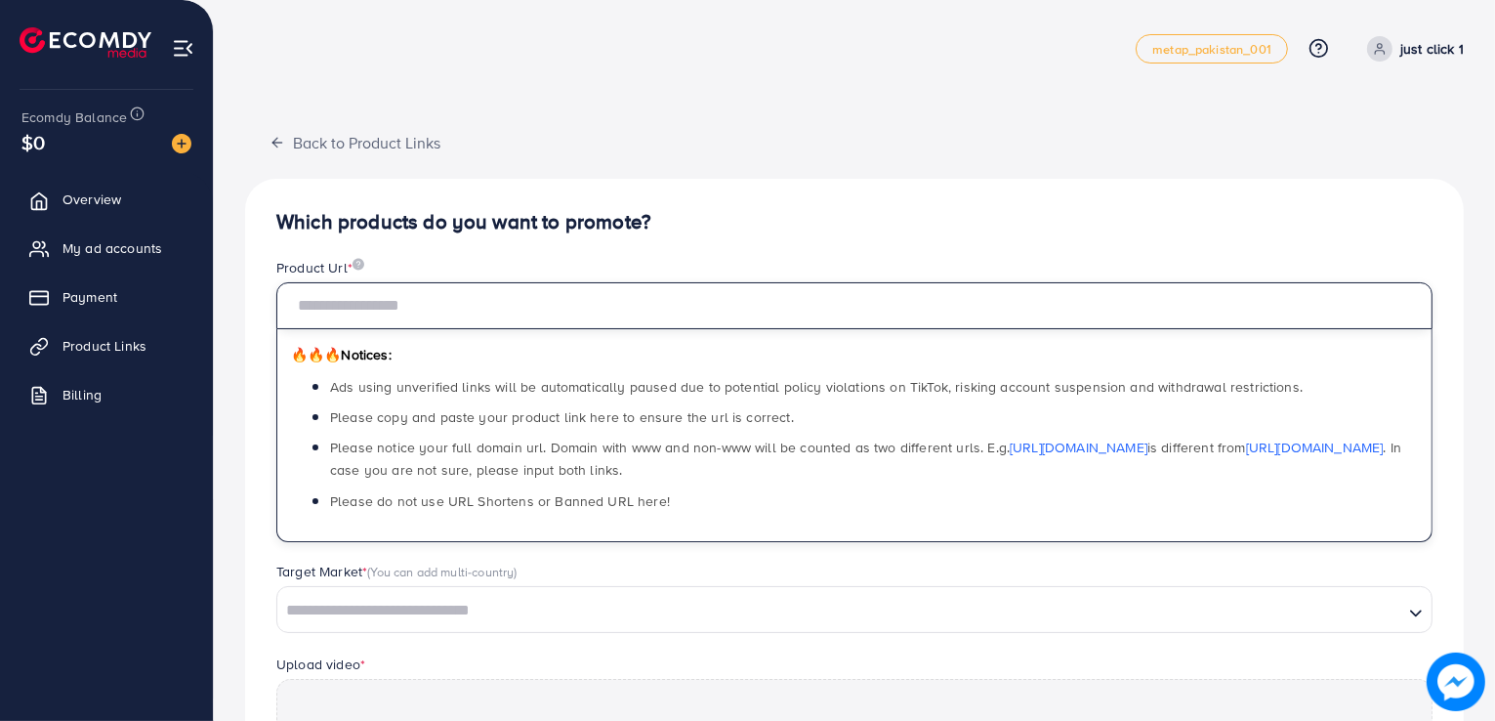
click at [773, 310] on input "text" at bounding box center [854, 305] width 1156 height 47
paste input "**********"
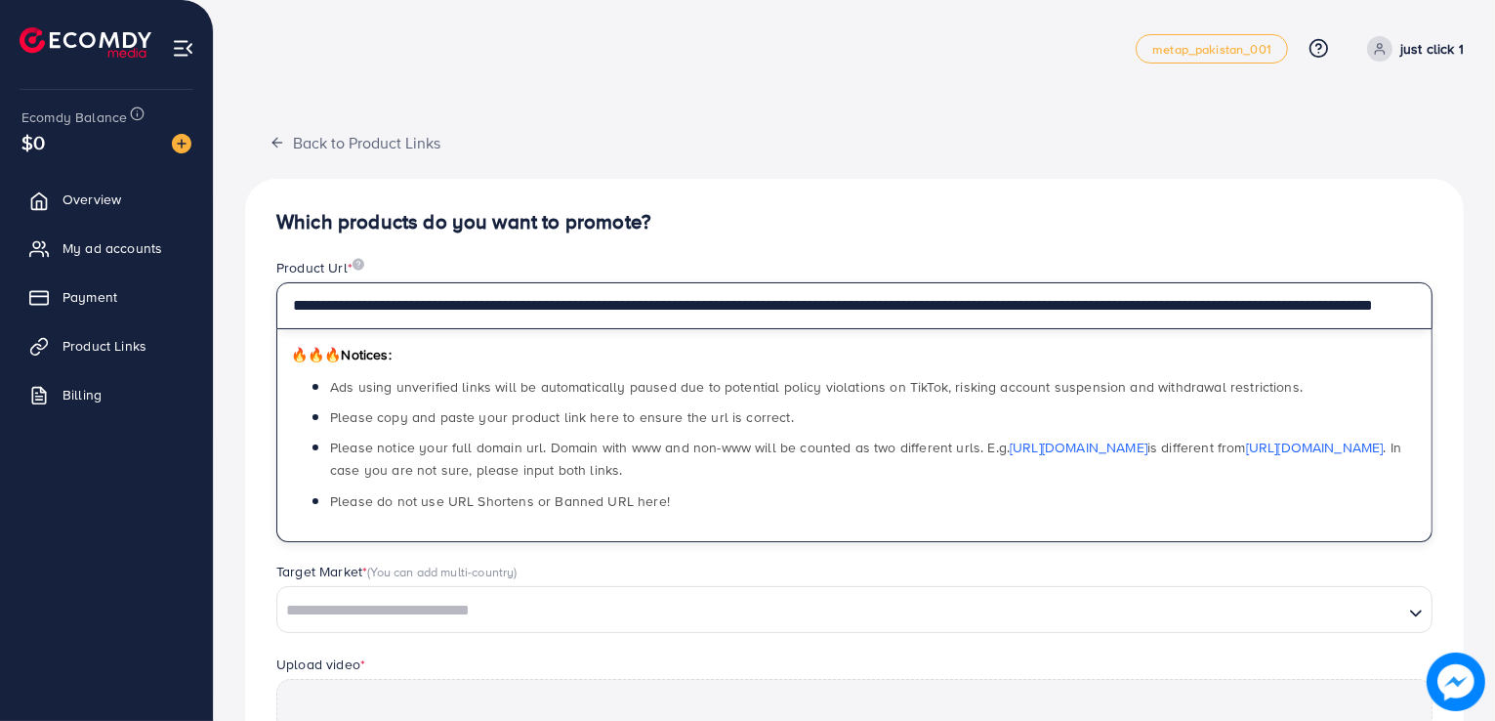
scroll to position [0, 218]
type input "**********"
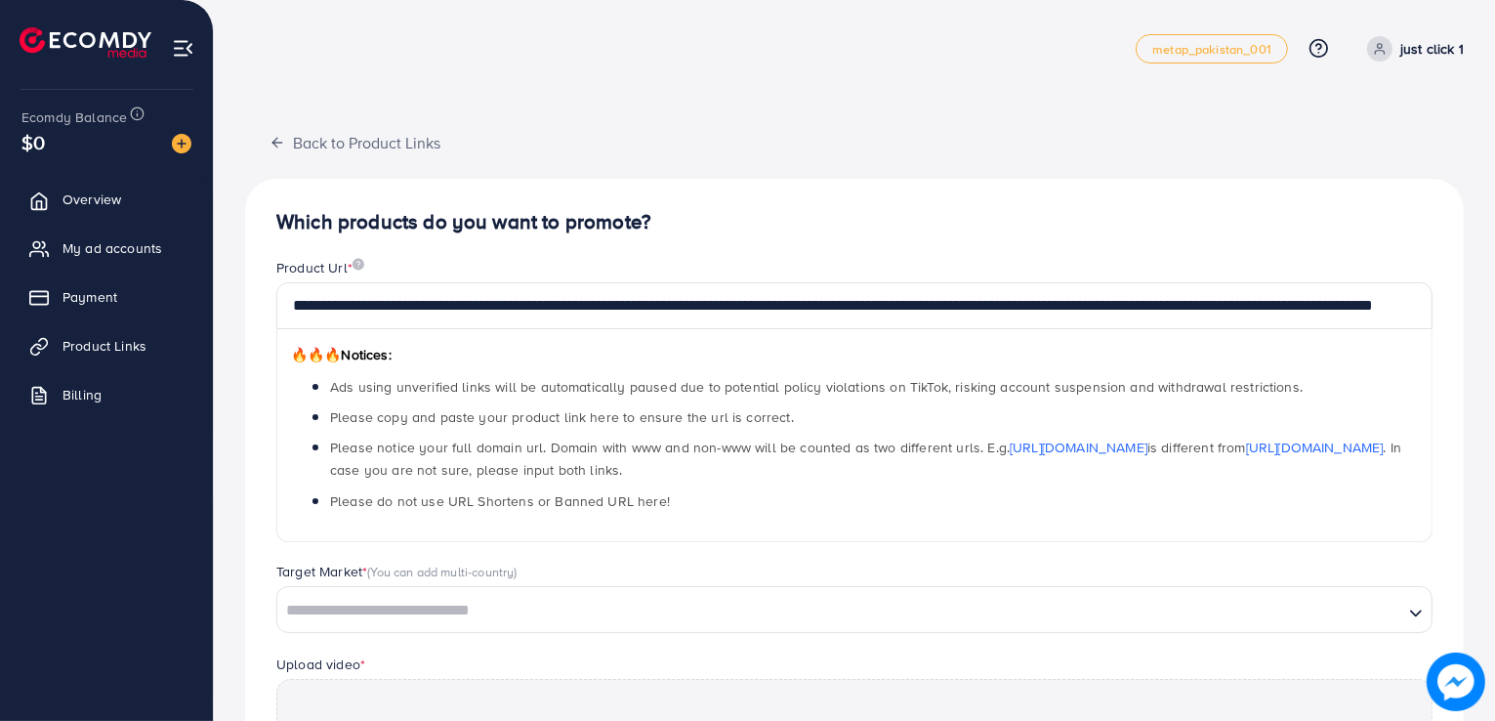
click at [772, 180] on div "**********" at bounding box center [854, 612] width 1219 height 866
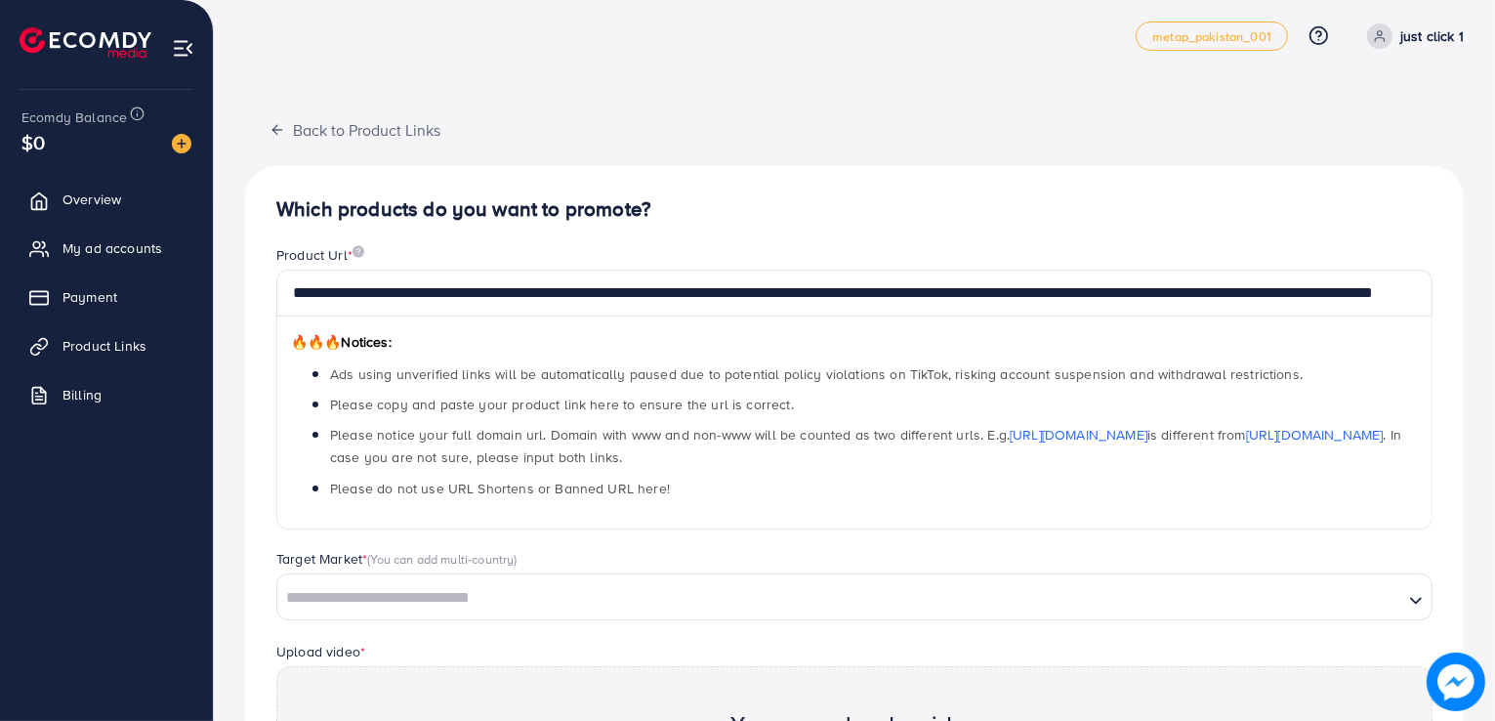
scroll to position [293, 0]
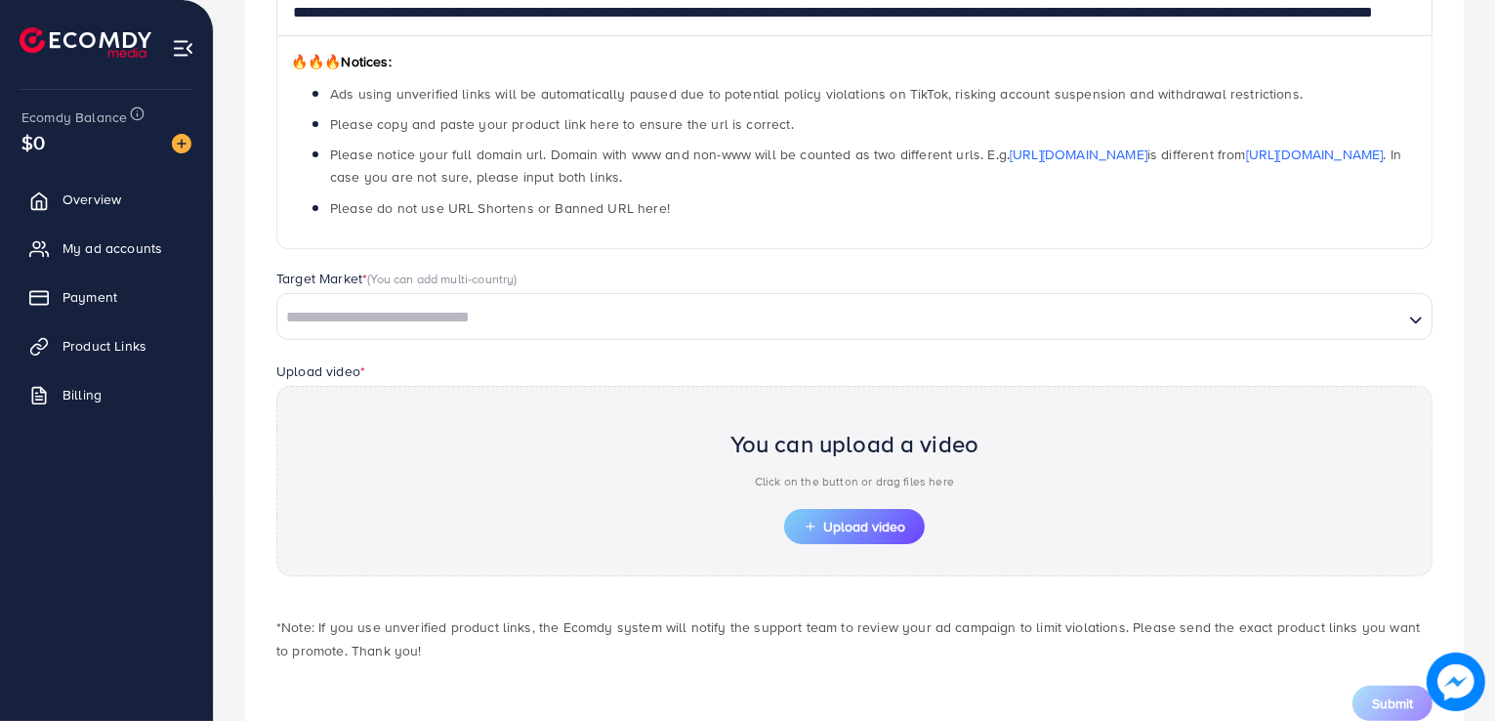
click at [708, 321] on input "Search for option" at bounding box center [840, 318] width 1122 height 30
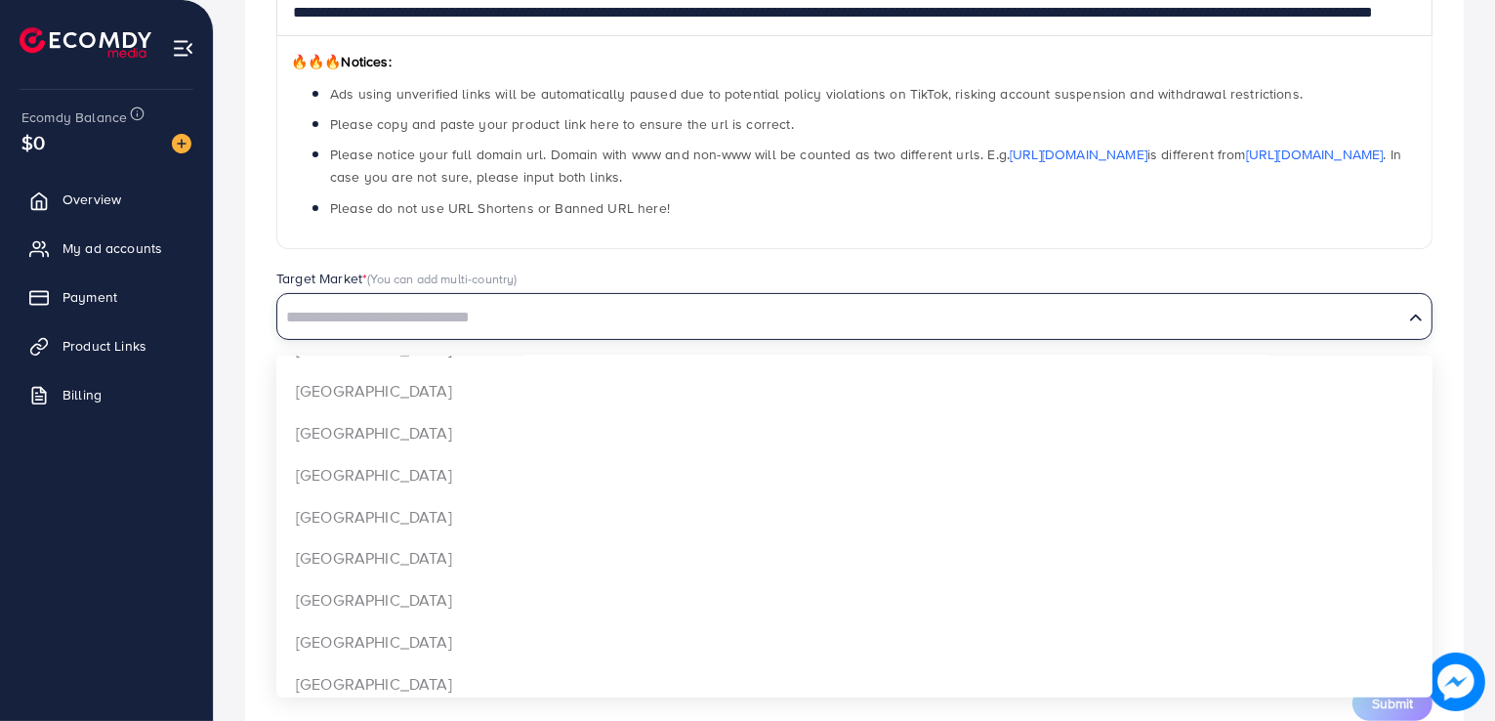
scroll to position [1367, 0]
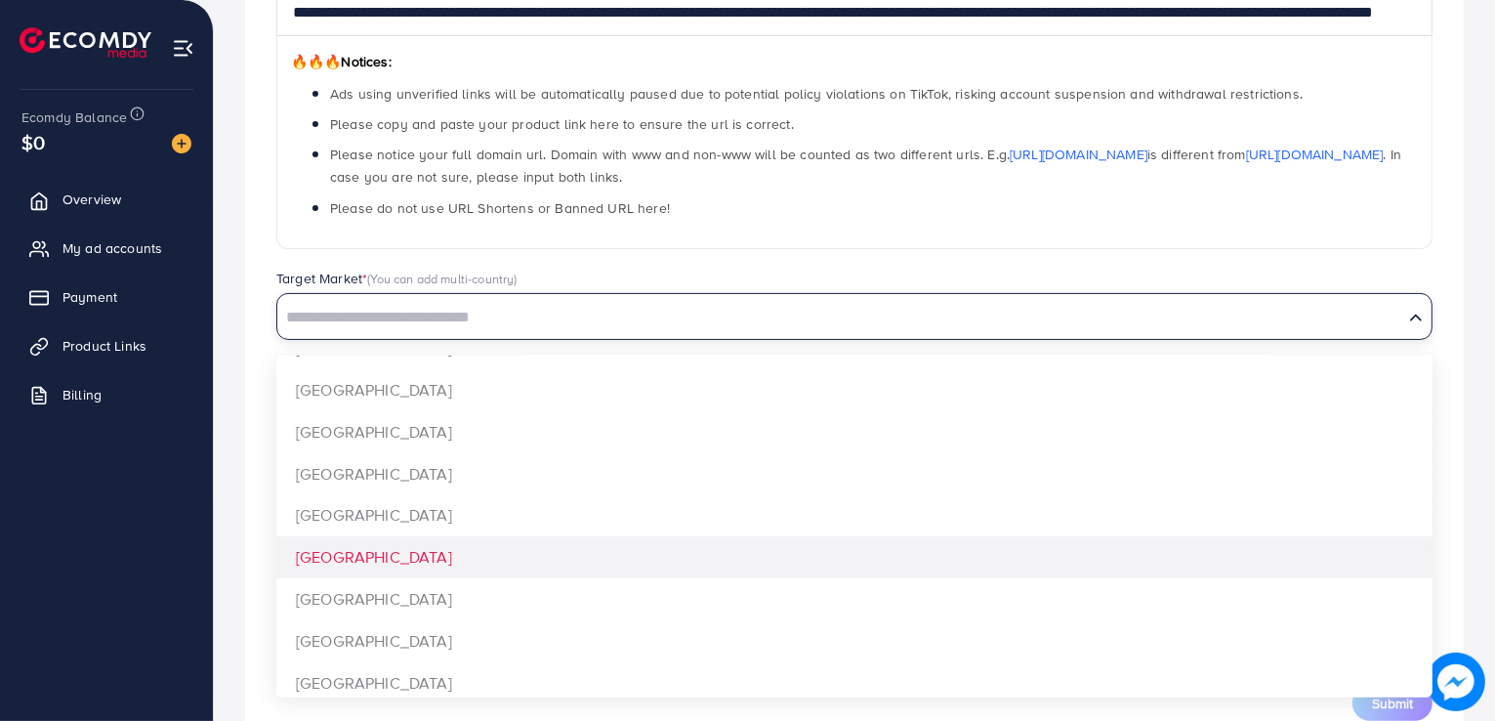
click at [484, 572] on div "**********" at bounding box center [854, 319] width 1219 height 866
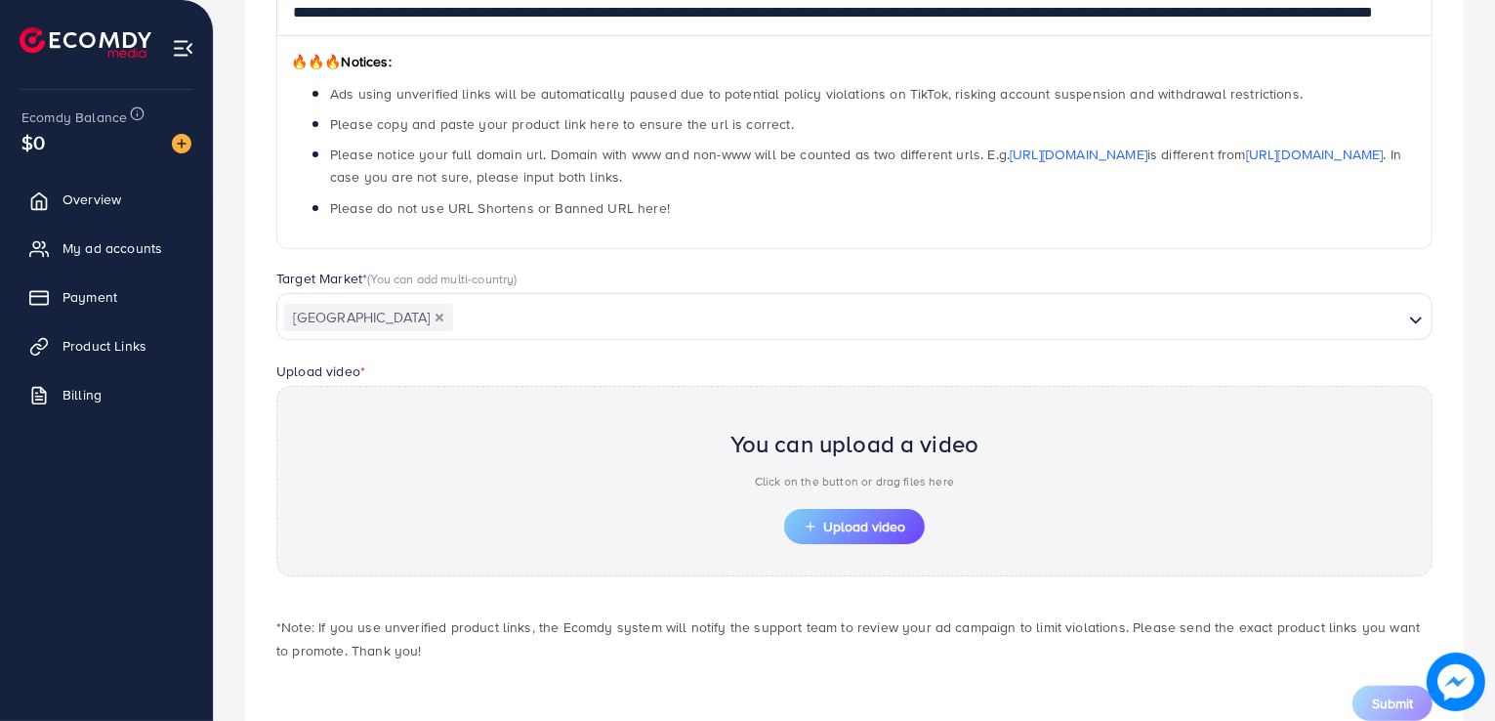
scroll to position [0, 0]
click at [844, 521] on span "Upload video" at bounding box center [855, 527] width 102 height 14
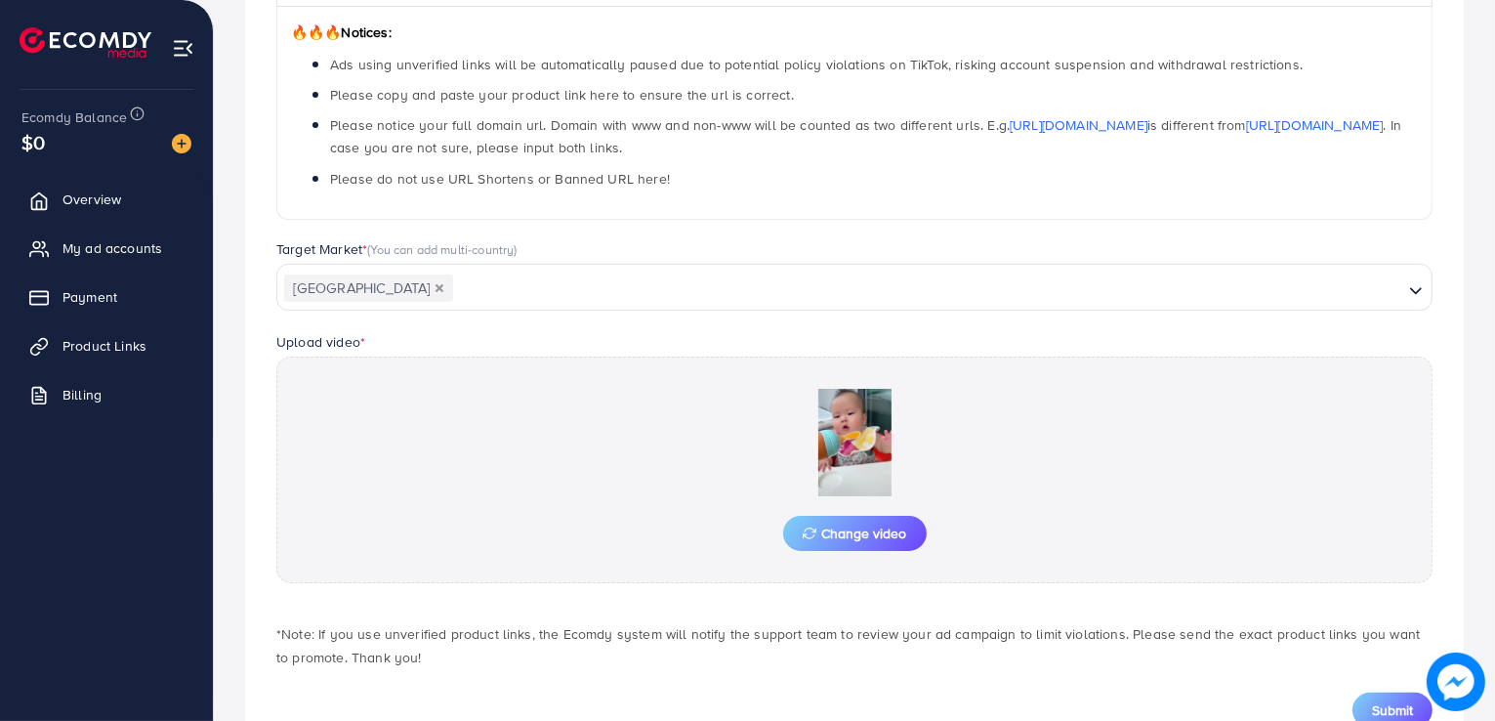
scroll to position [391, 0]
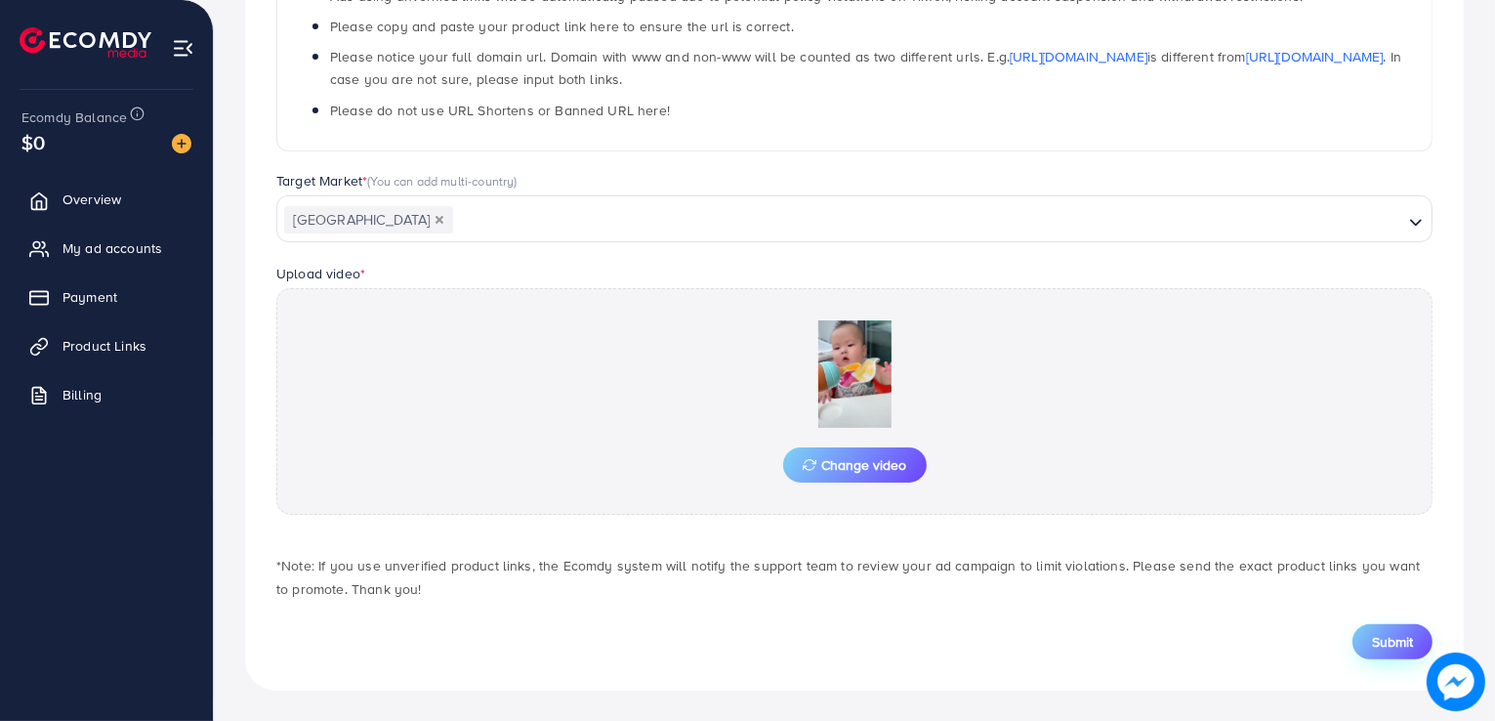
click at [1376, 638] on span "Submit" at bounding box center [1392, 642] width 41 height 20
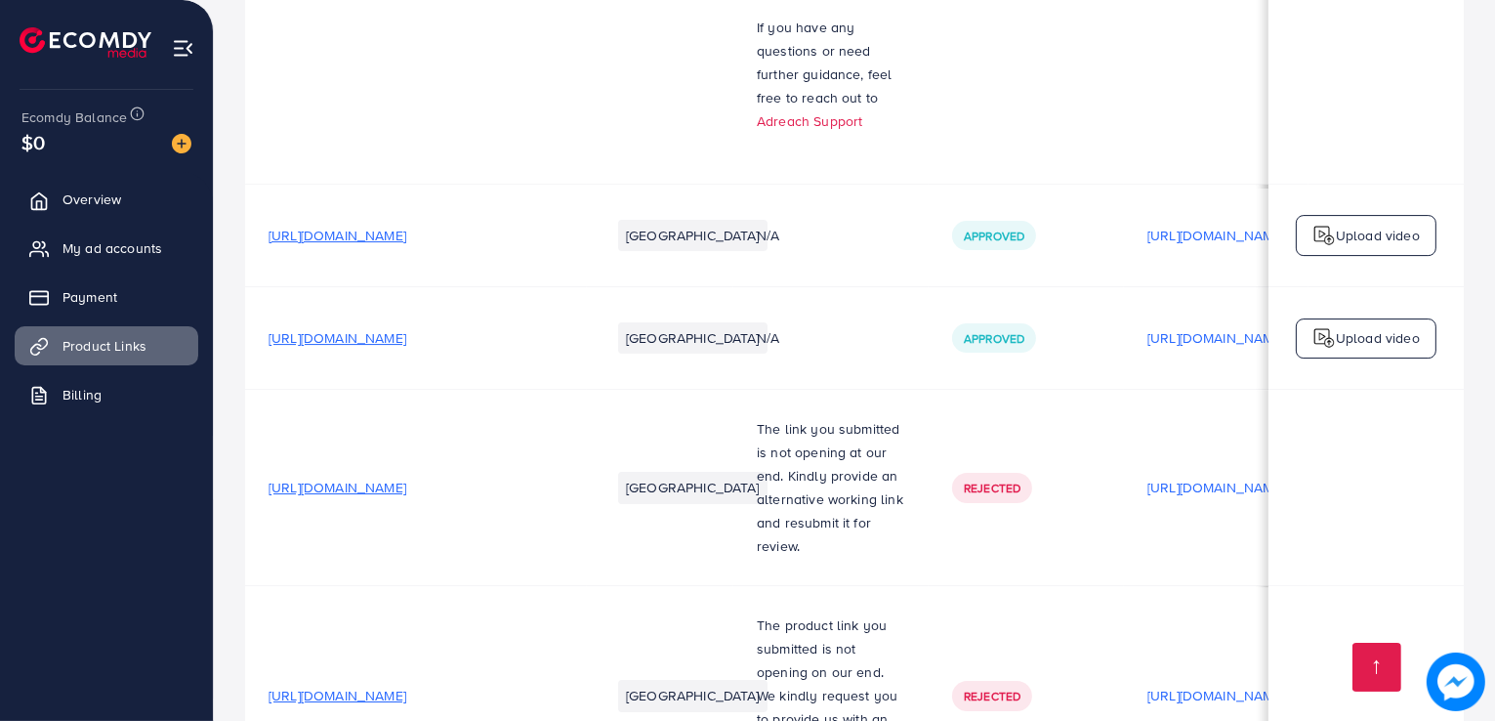
scroll to position [6841, 0]
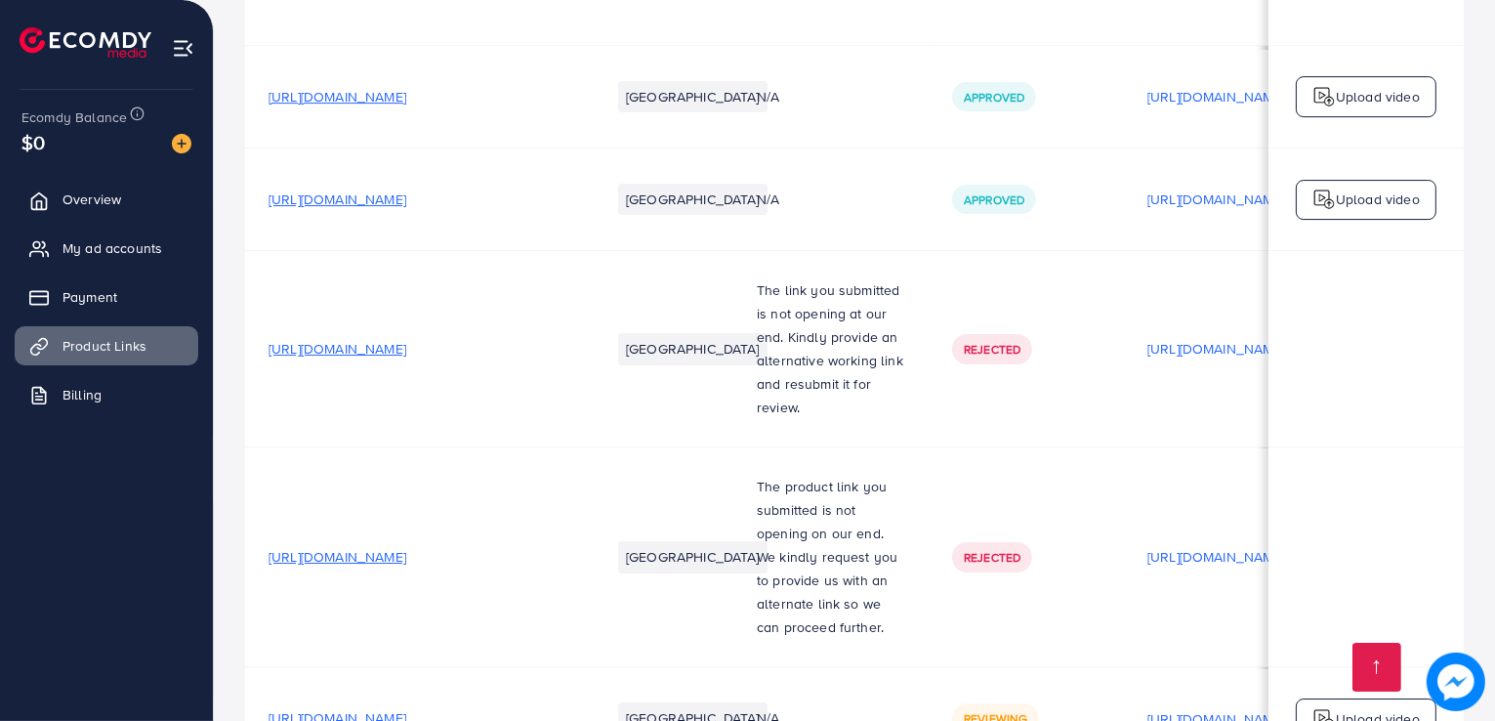
click at [406, 708] on span "[URL][DOMAIN_NAME]" at bounding box center [338, 718] width 138 height 20
drag, startPoint x: 770, startPoint y: 626, endPoint x: 1240, endPoint y: 635, distance: 470.9
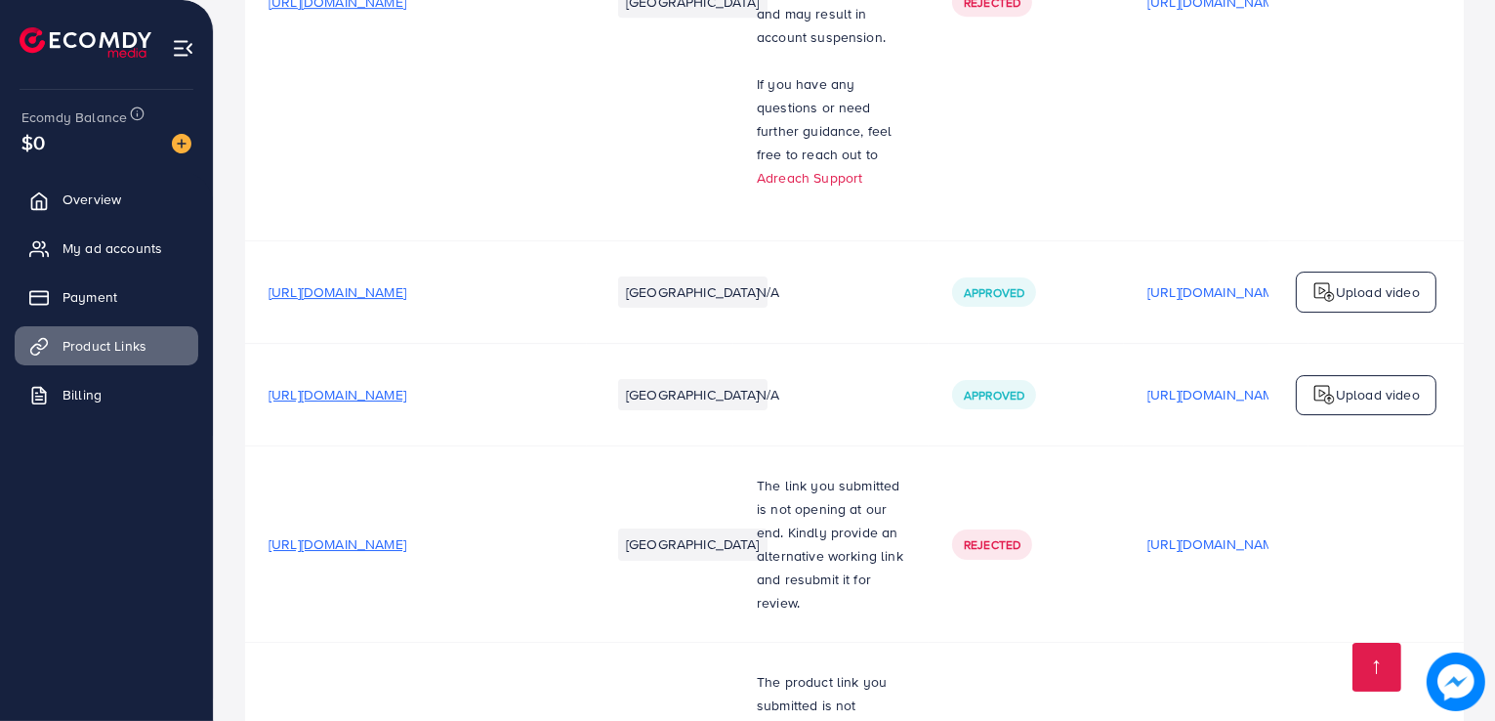
scroll to position [6841, 0]
